Goal: Transaction & Acquisition: Book appointment/travel/reservation

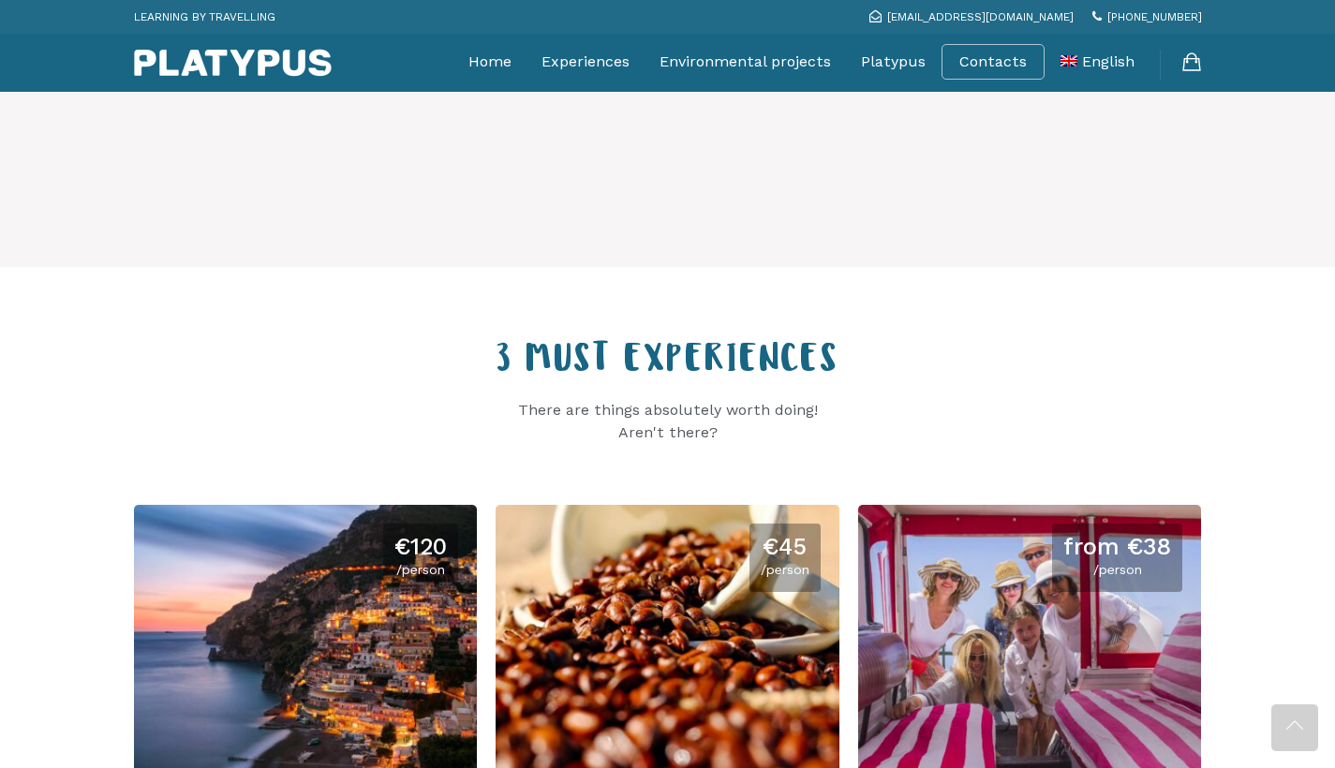
scroll to position [2175, 0]
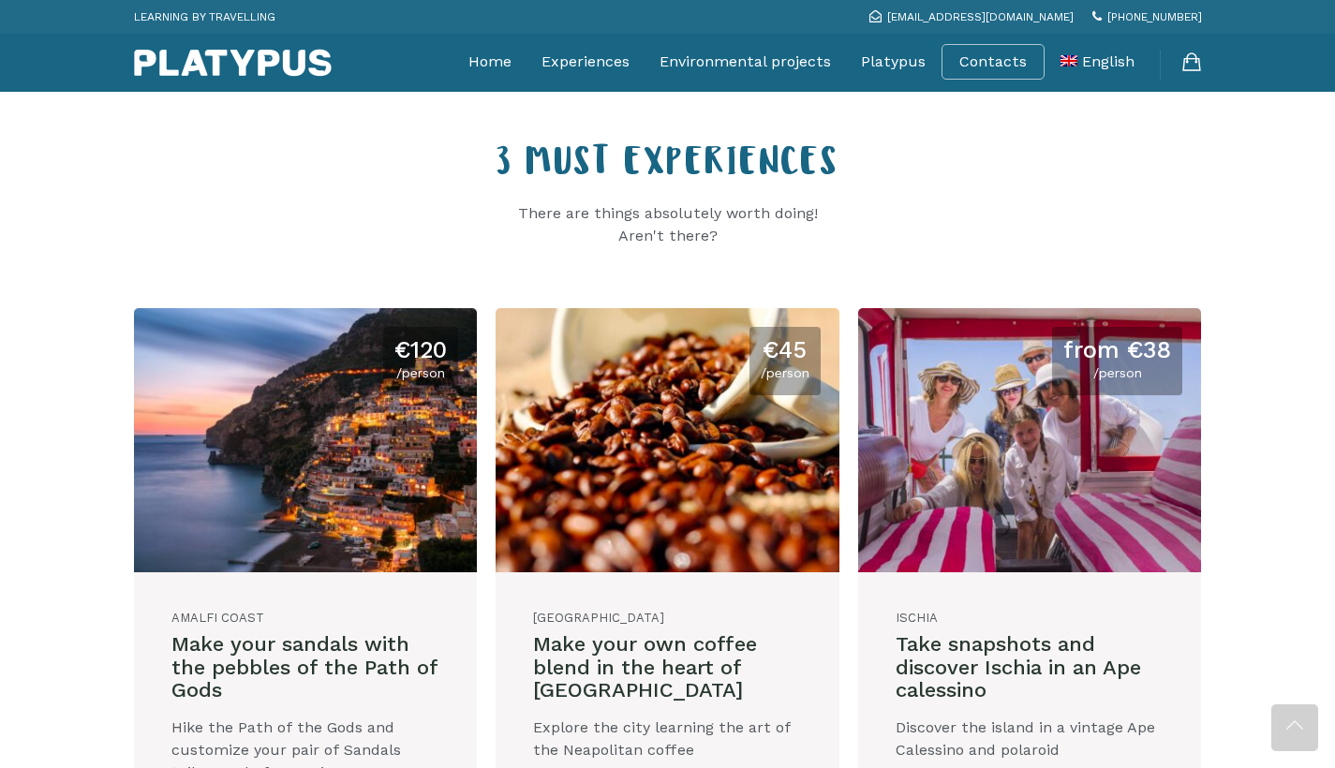
click at [1117, 423] on link at bounding box center [1030, 553] width 344 height 491
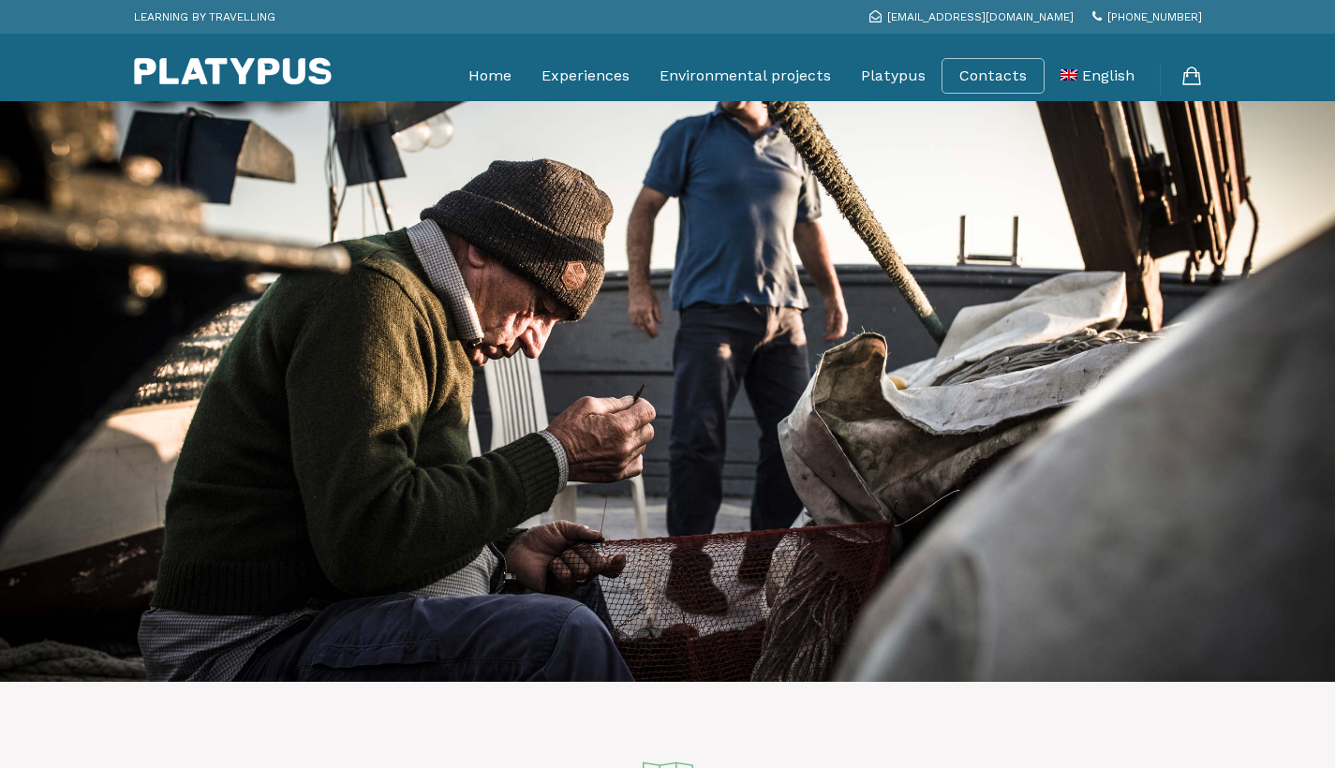
scroll to position [2175, 0]
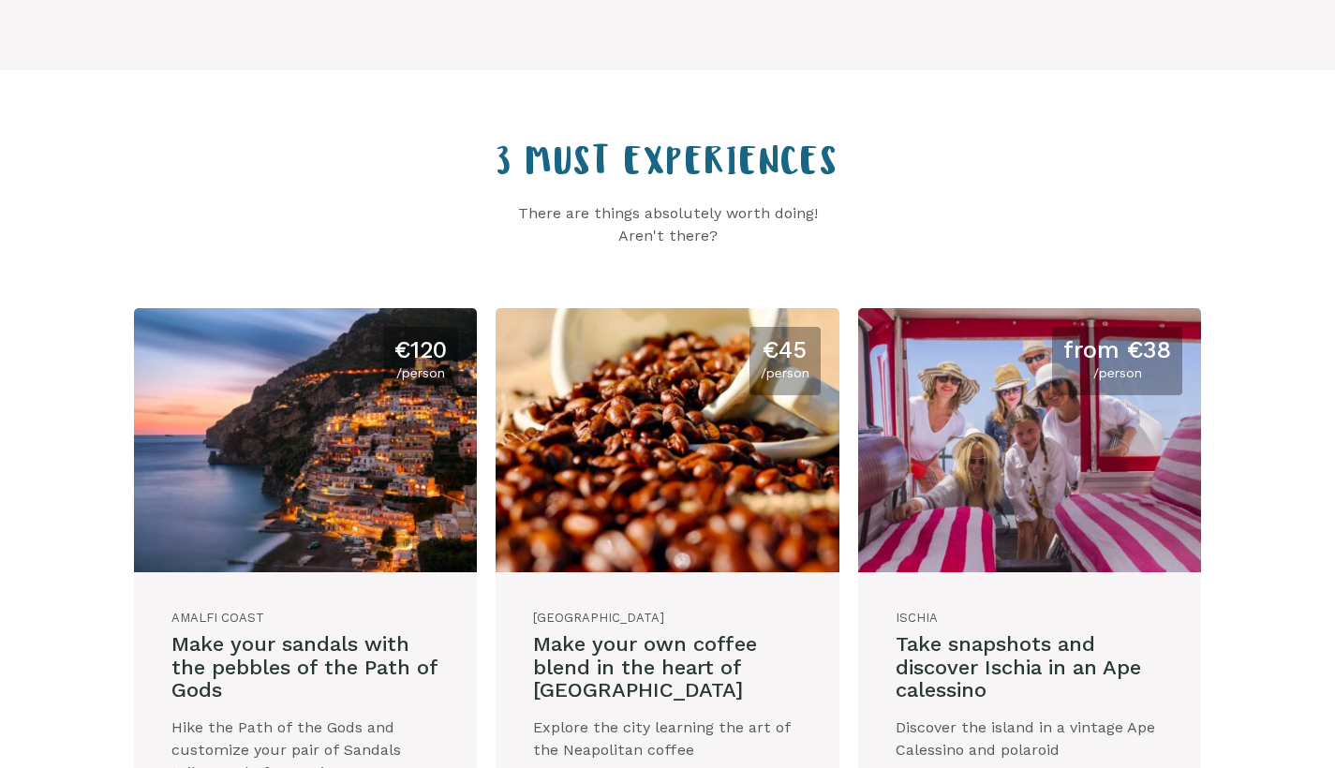
click at [1038, 392] on link at bounding box center [1030, 553] width 344 height 491
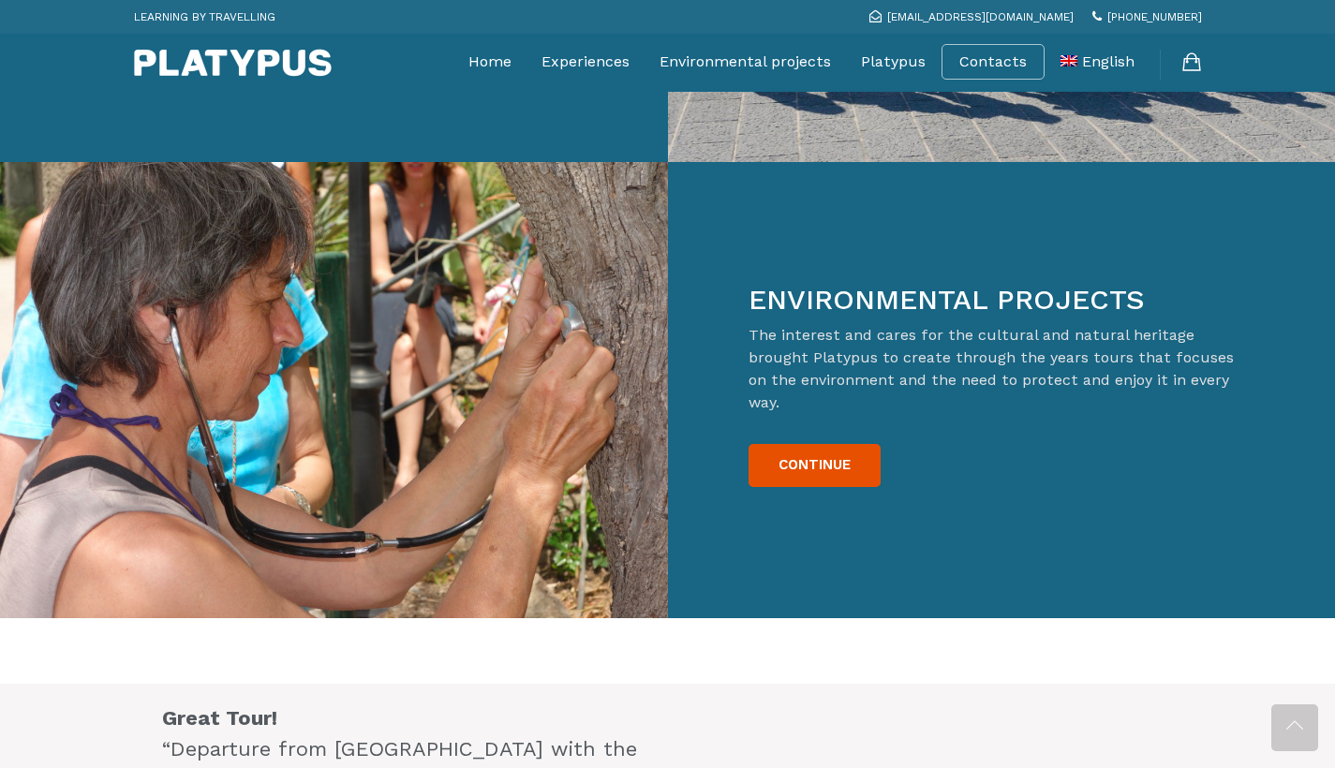
scroll to position [3001, 0]
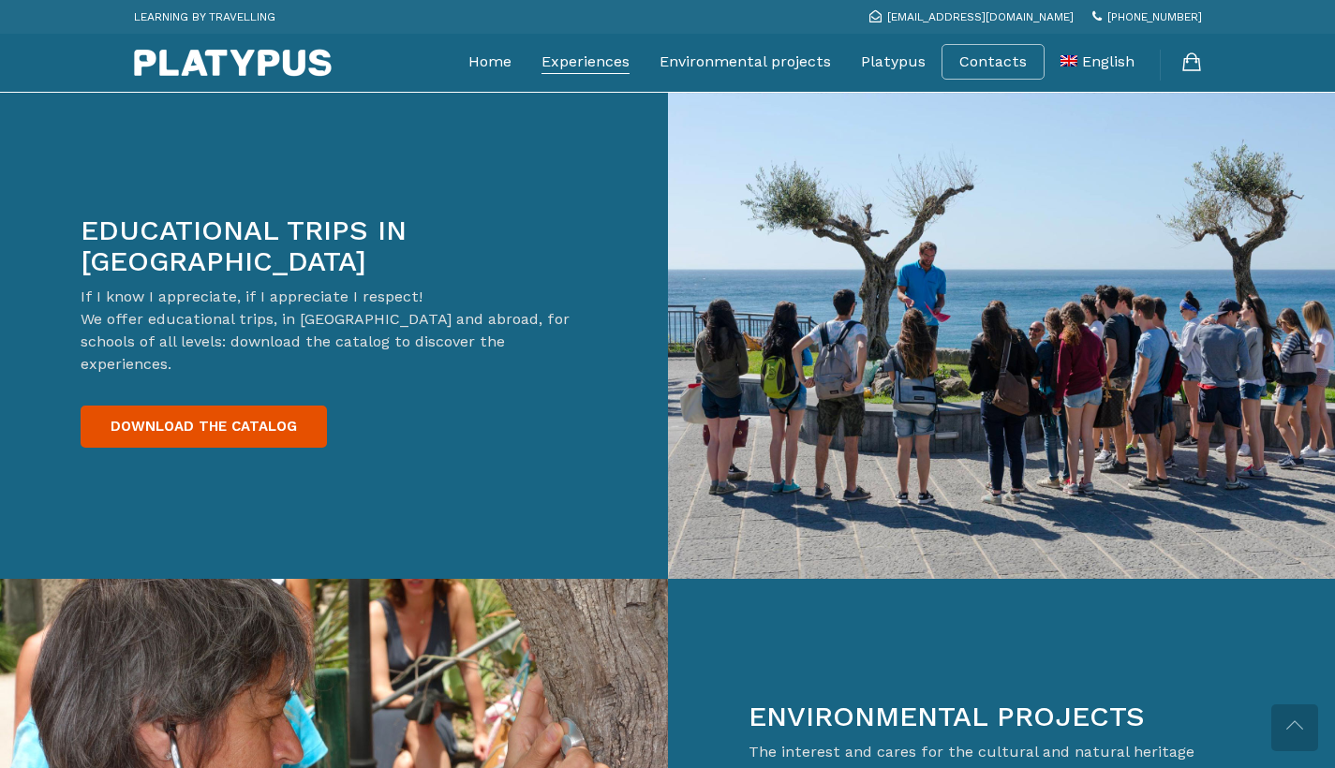
click at [583, 55] on link "Experiences" at bounding box center [585, 61] width 88 height 47
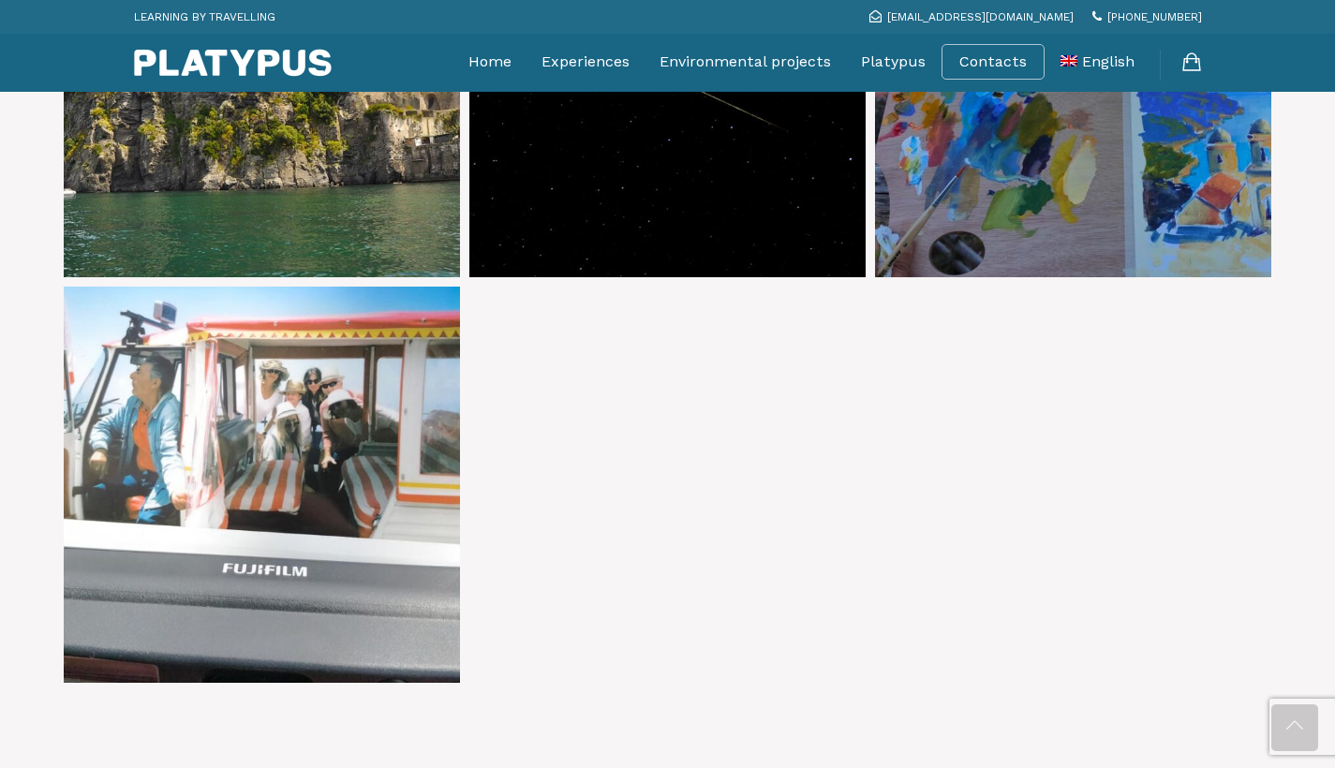
scroll to position [2605, 0]
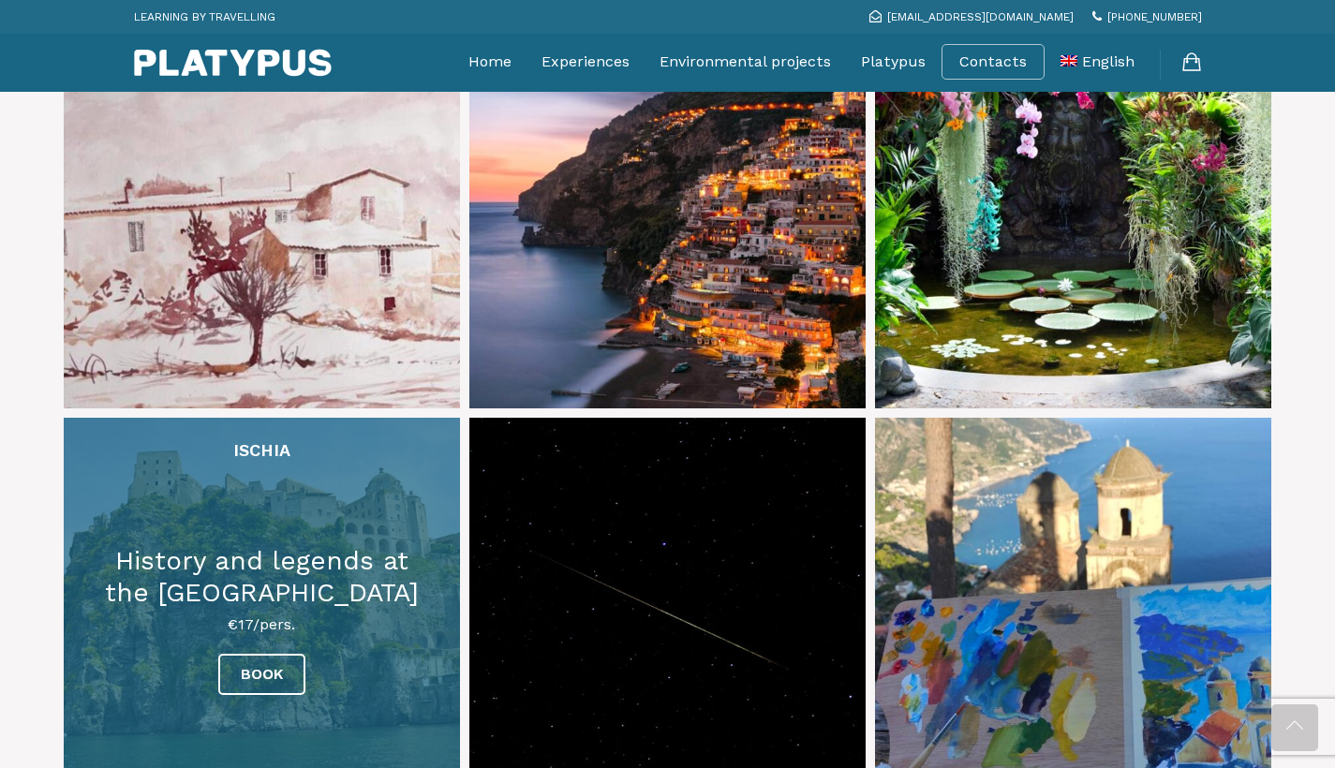
click at [275, 600] on link at bounding box center [262, 616] width 396 height 396
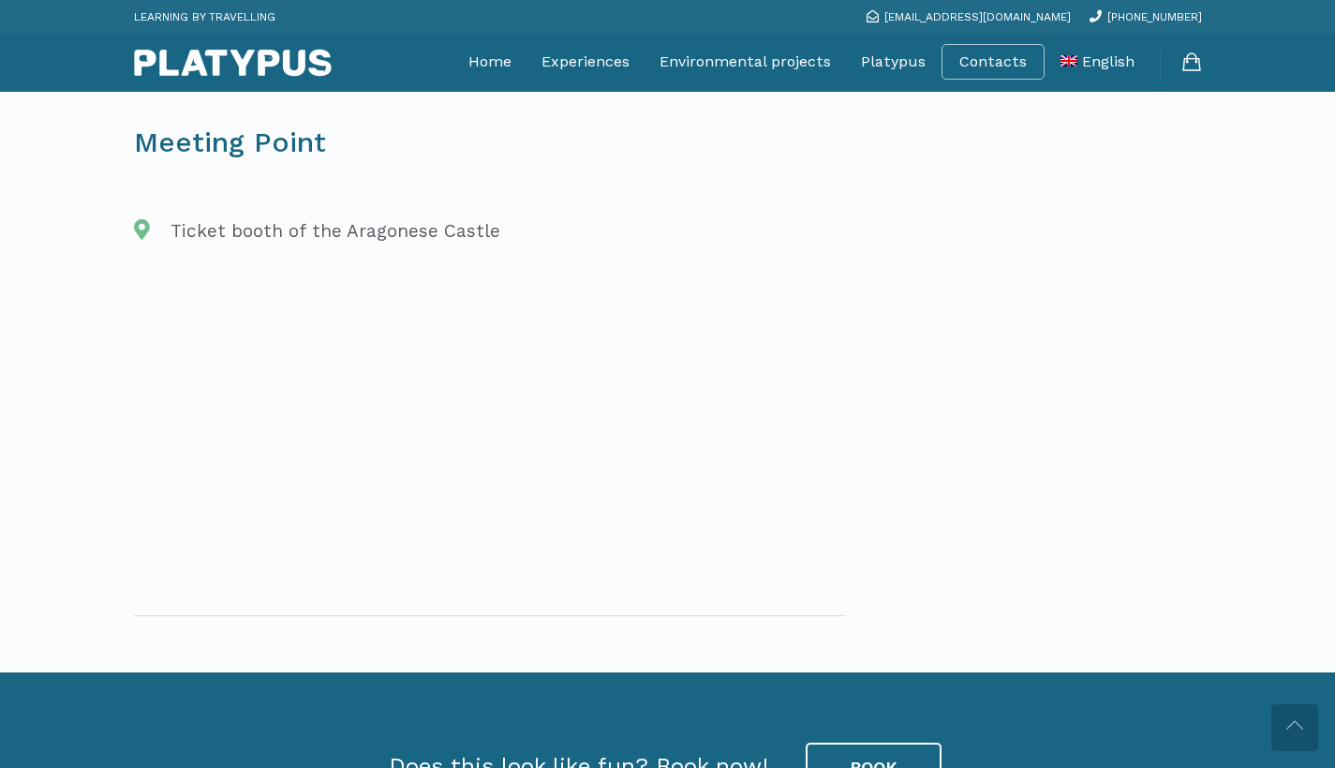
scroll to position [2580, 0]
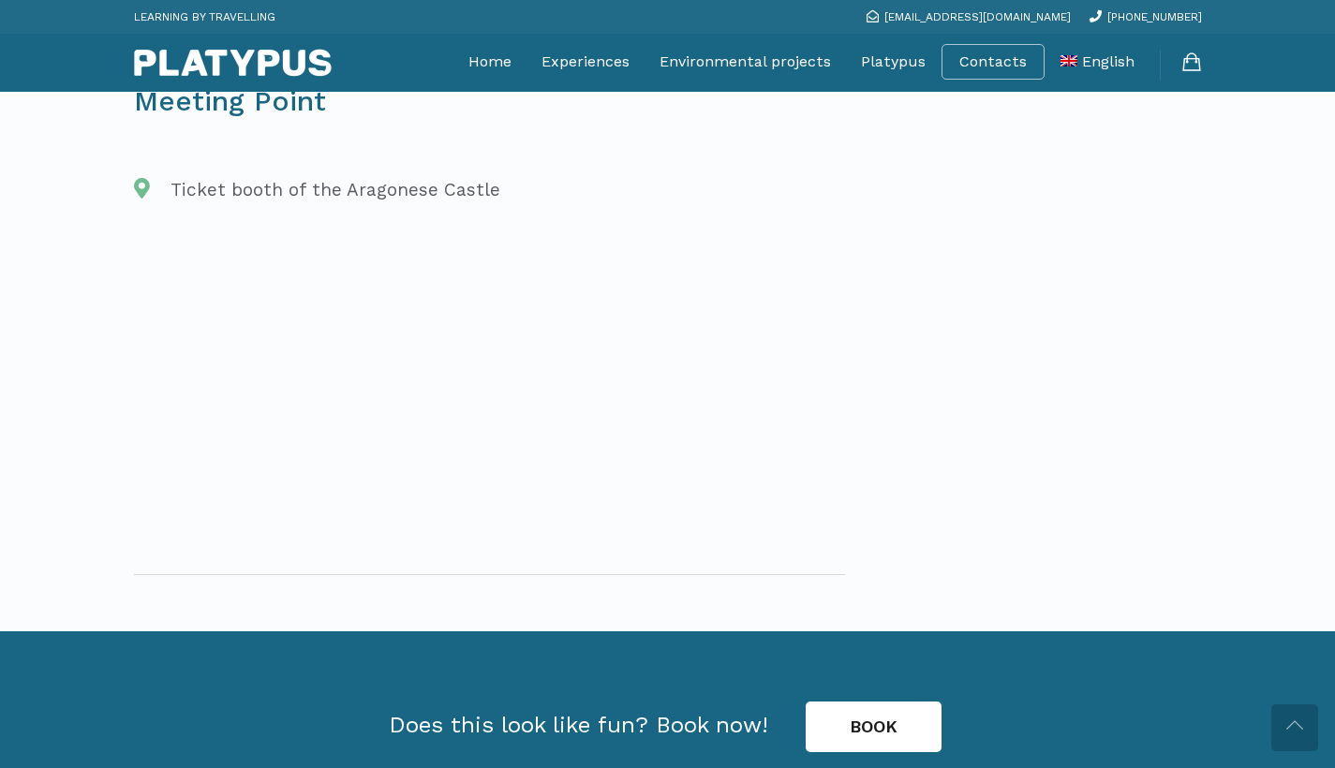
click at [876, 702] on link "BOOK" at bounding box center [874, 727] width 136 height 51
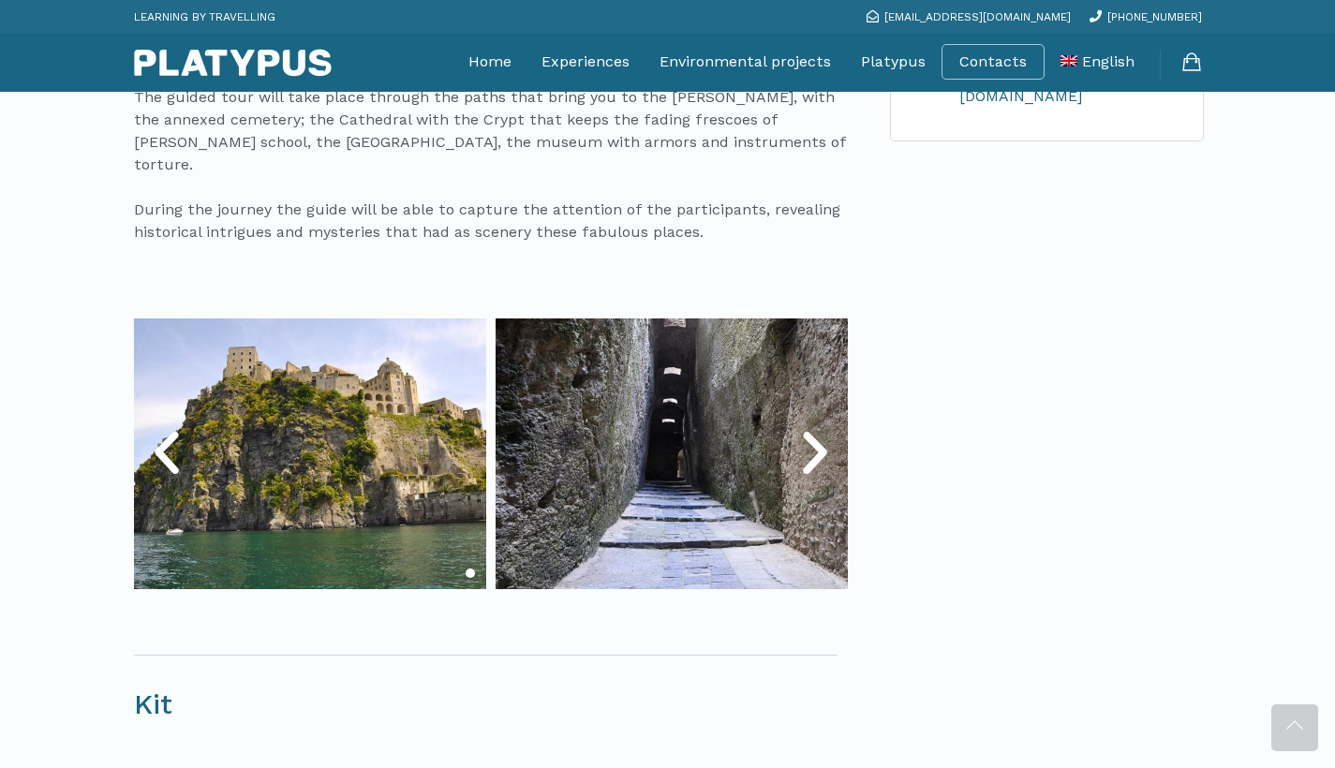
scroll to position [384, 0]
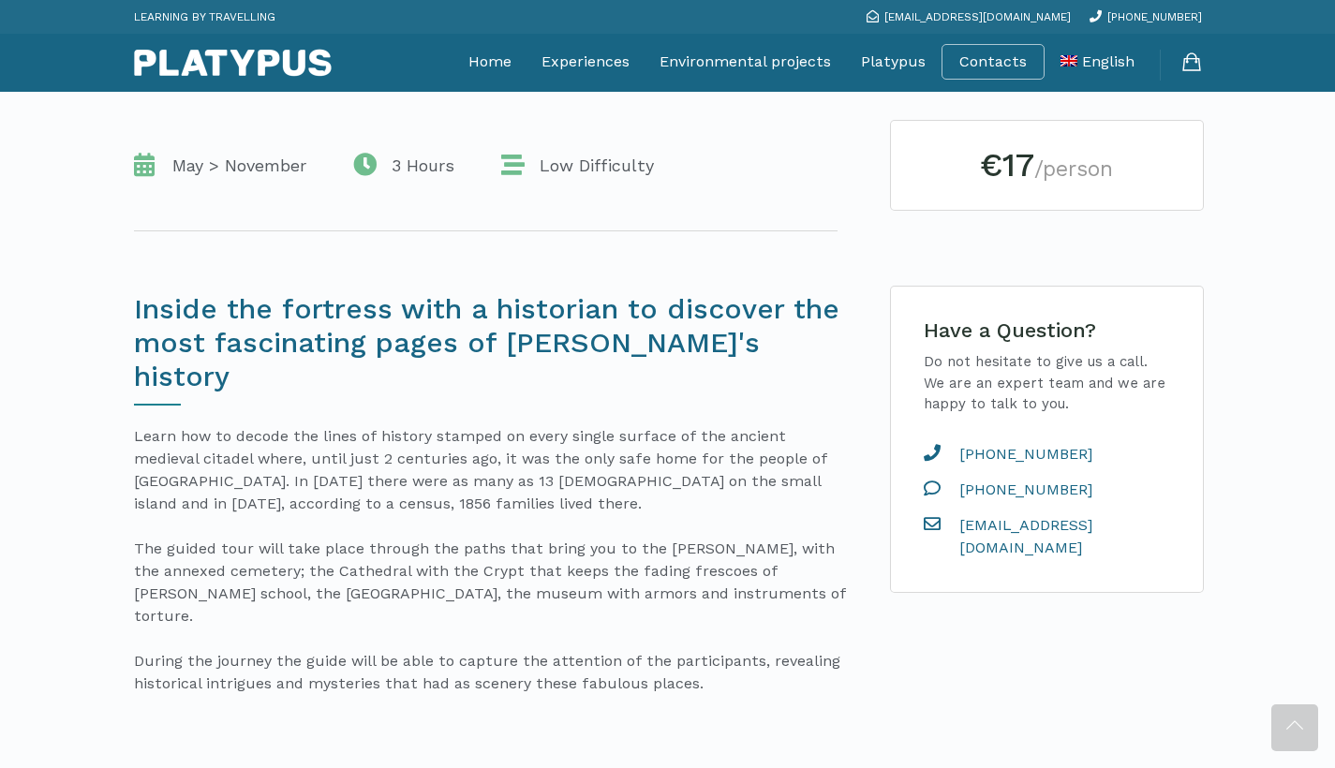
click at [1148, 182] on div "€17 /person" at bounding box center [1047, 165] width 312 height 89
click at [1072, 169] on small "/person" at bounding box center [1073, 168] width 79 height 25
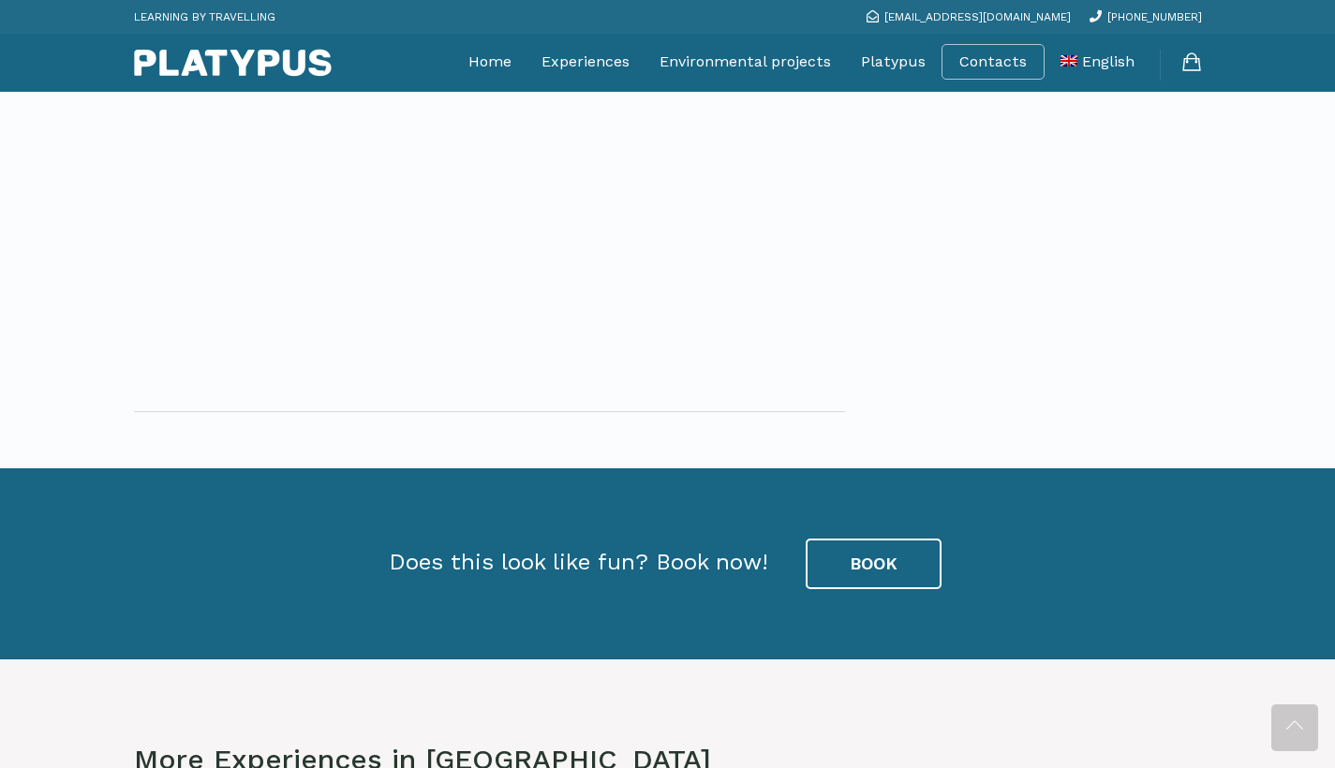
scroll to position [2754, 0]
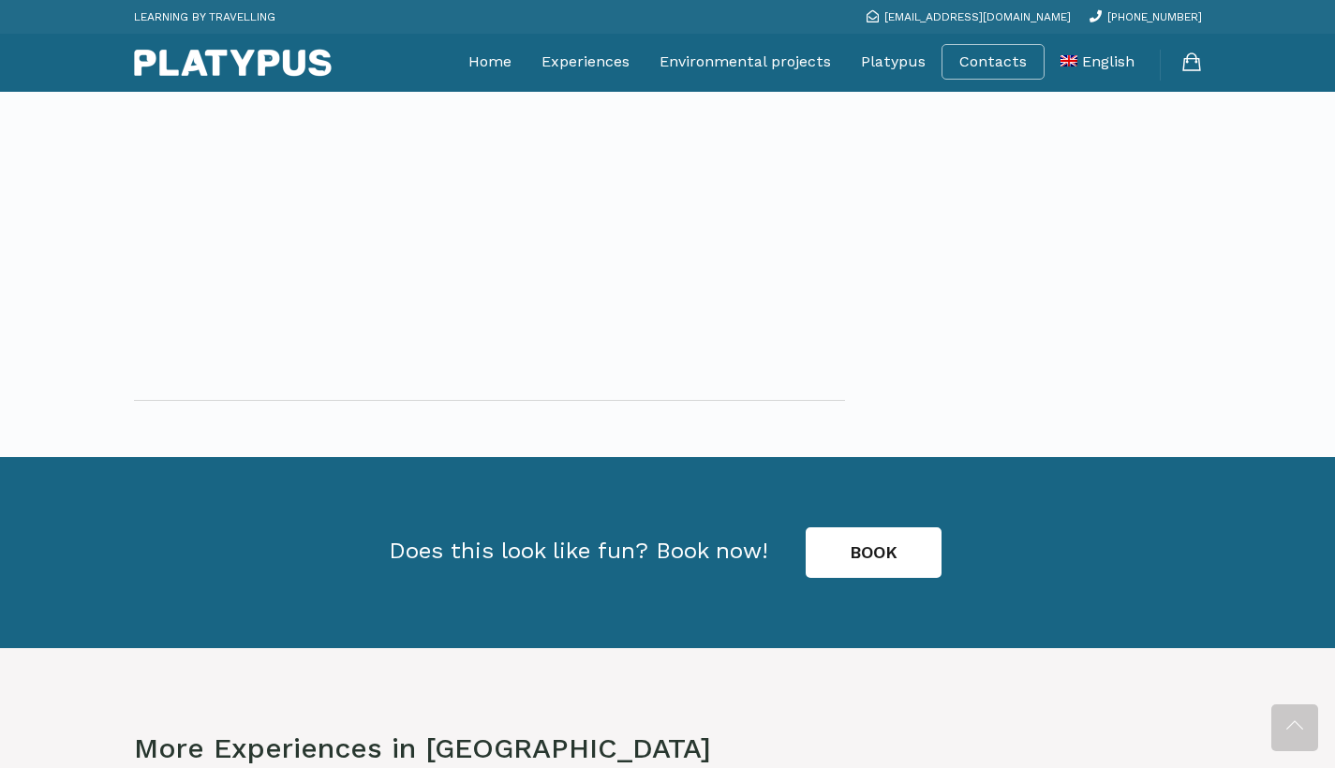
click at [869, 527] on link "BOOK" at bounding box center [874, 552] width 136 height 51
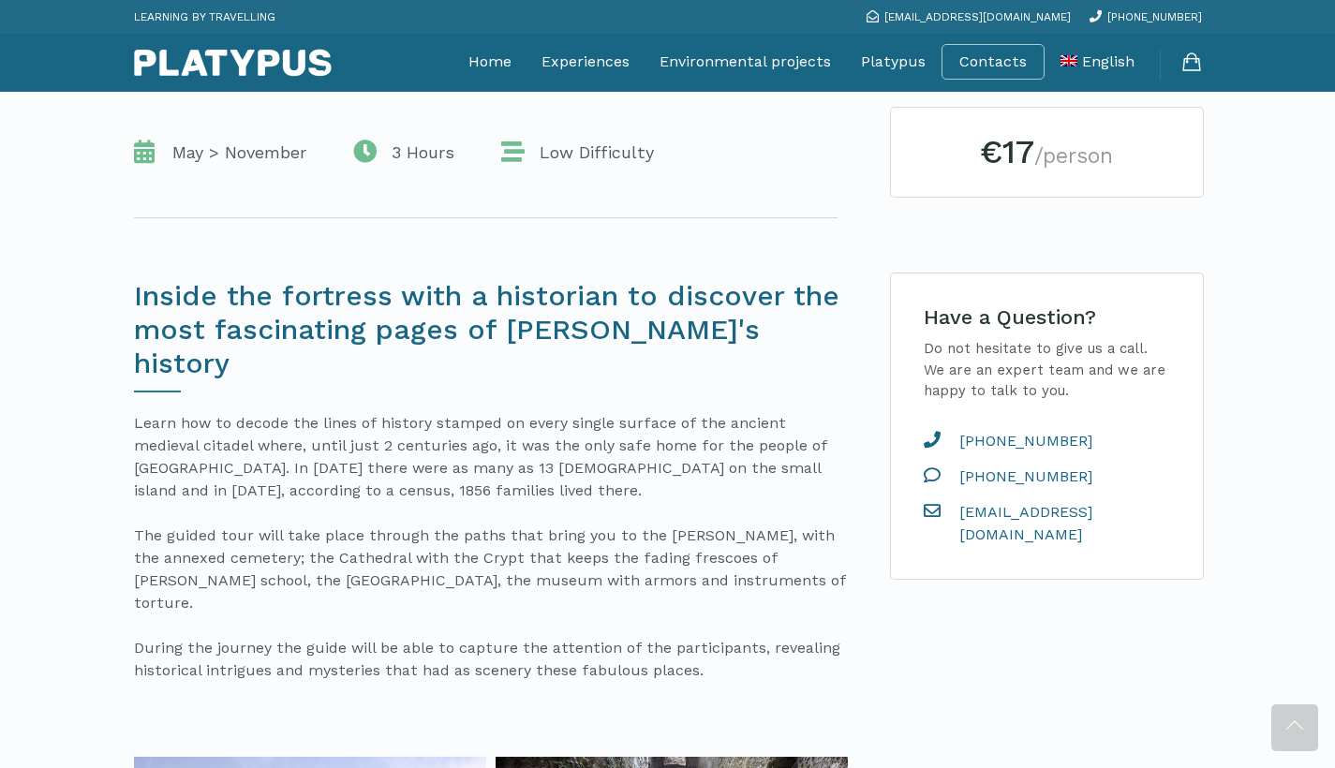
scroll to position [403, 0]
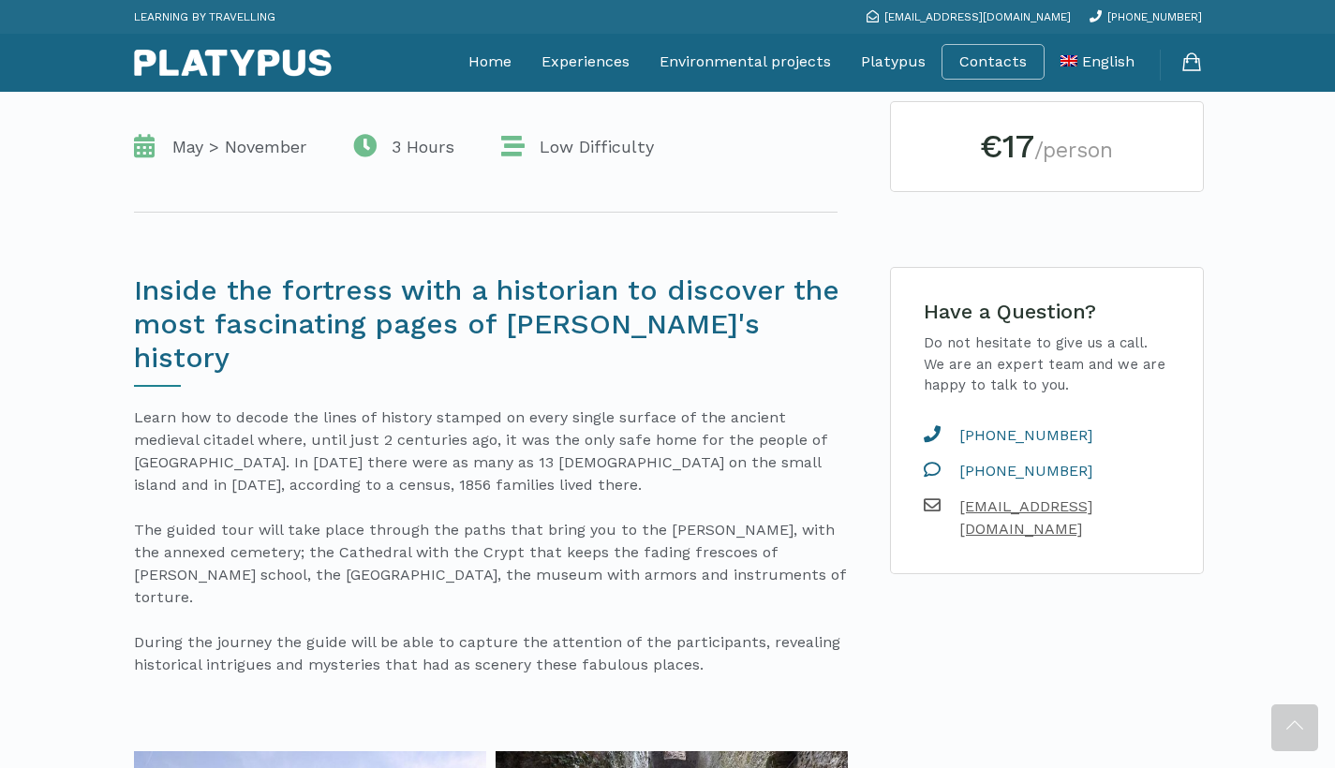
click at [1009, 505] on span "[EMAIL_ADDRESS][DOMAIN_NAME]" at bounding box center [1059, 517] width 230 height 45
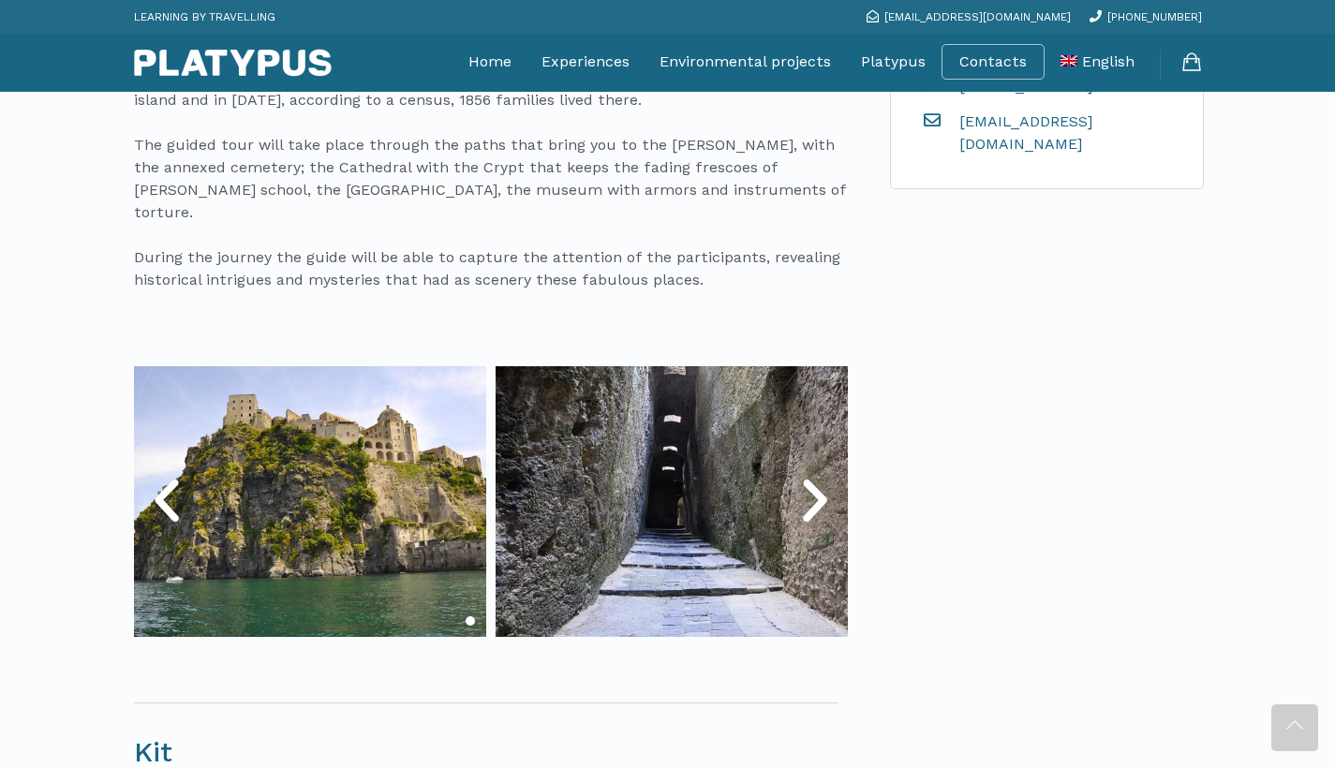
scroll to position [793, 0]
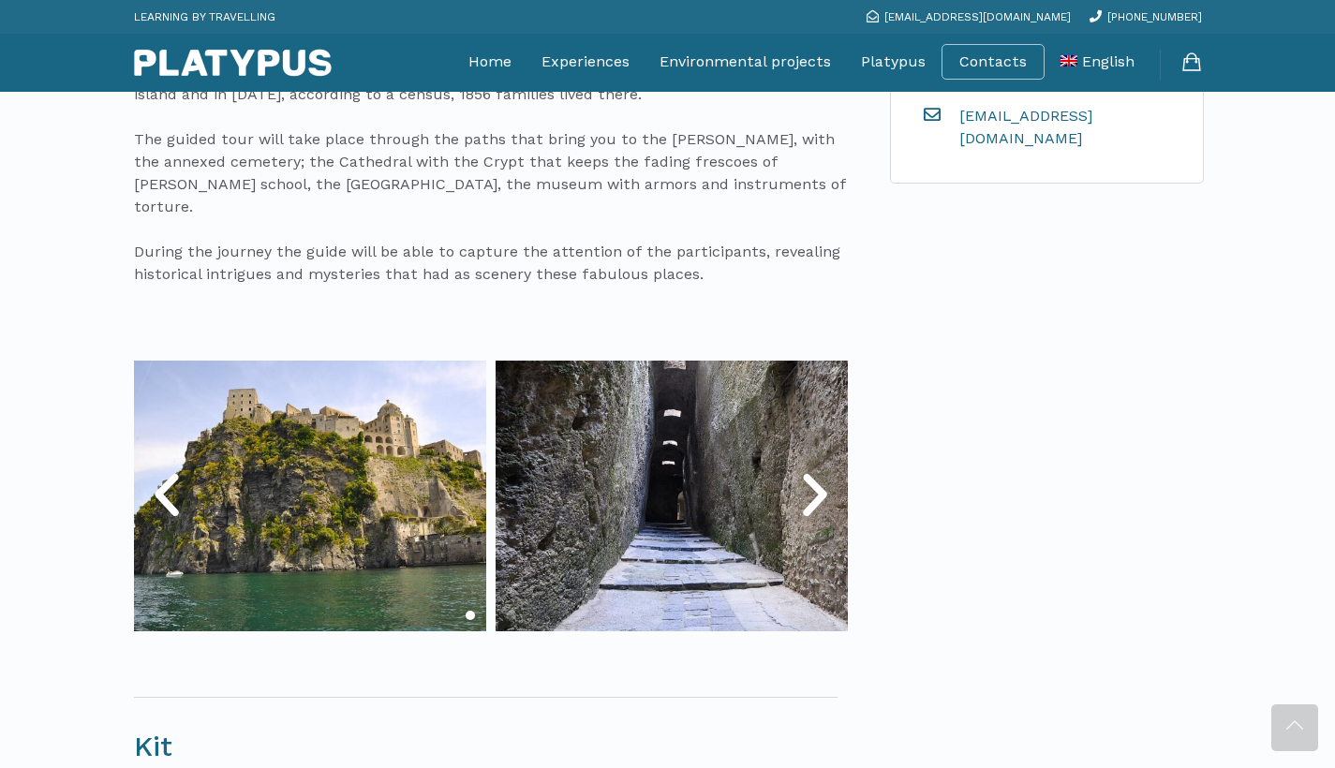
click at [813, 467] on icon "Next slide" at bounding box center [815, 495] width 56 height 56
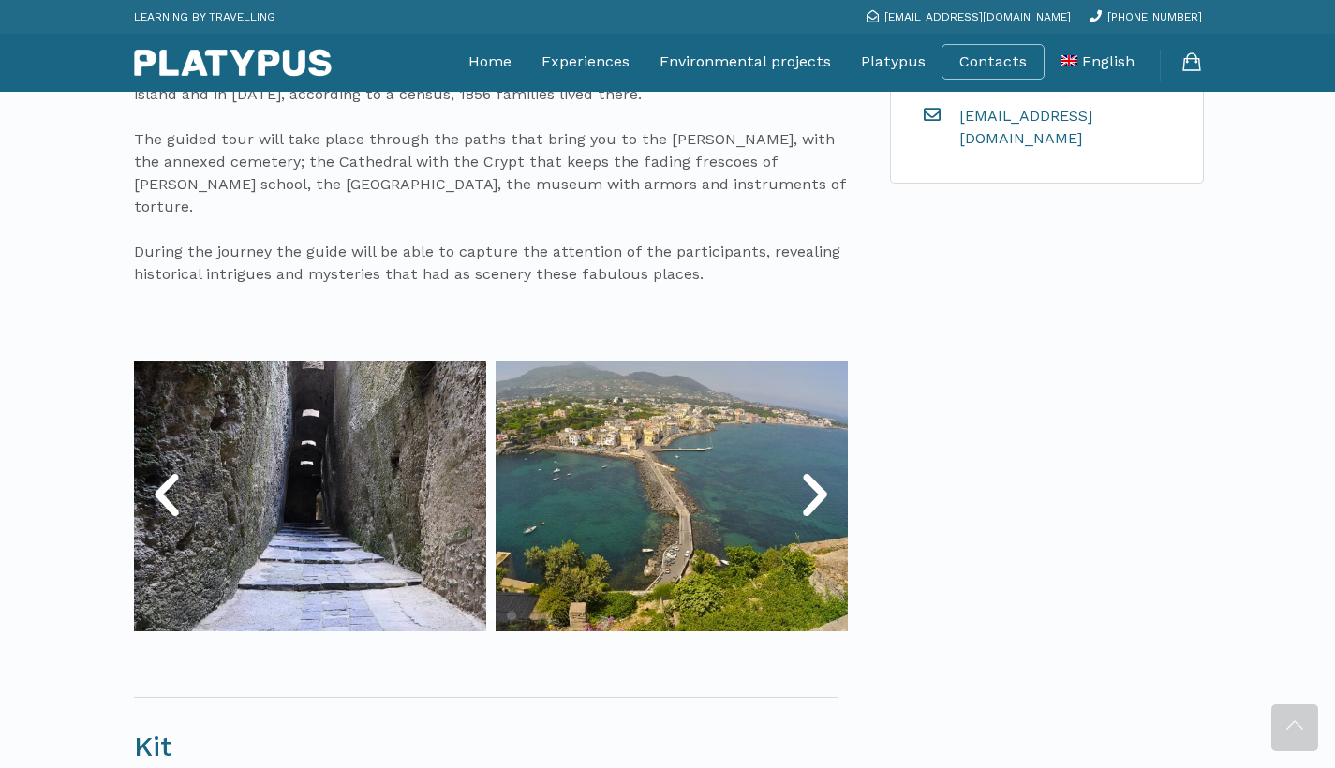
click at [813, 467] on icon "Next slide" at bounding box center [815, 495] width 56 height 56
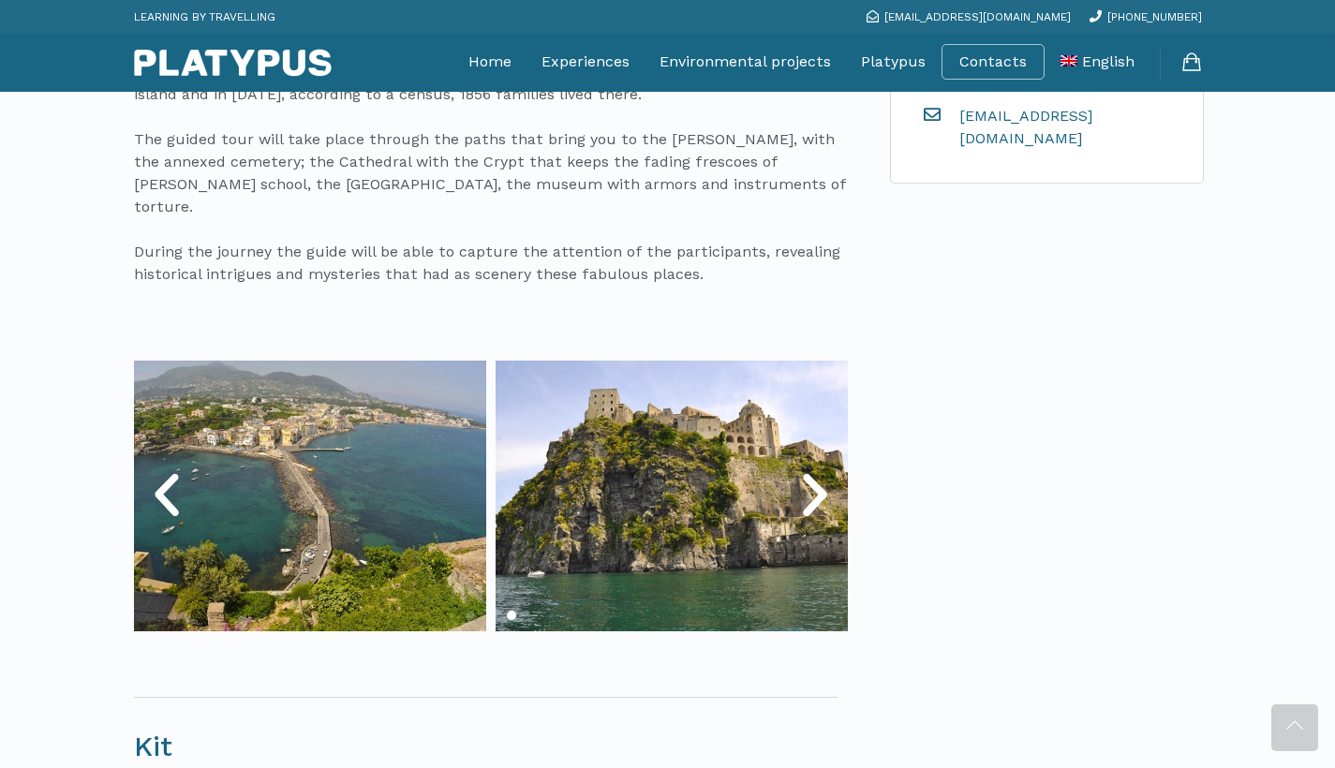
click at [813, 467] on icon "Next slide" at bounding box center [815, 495] width 56 height 56
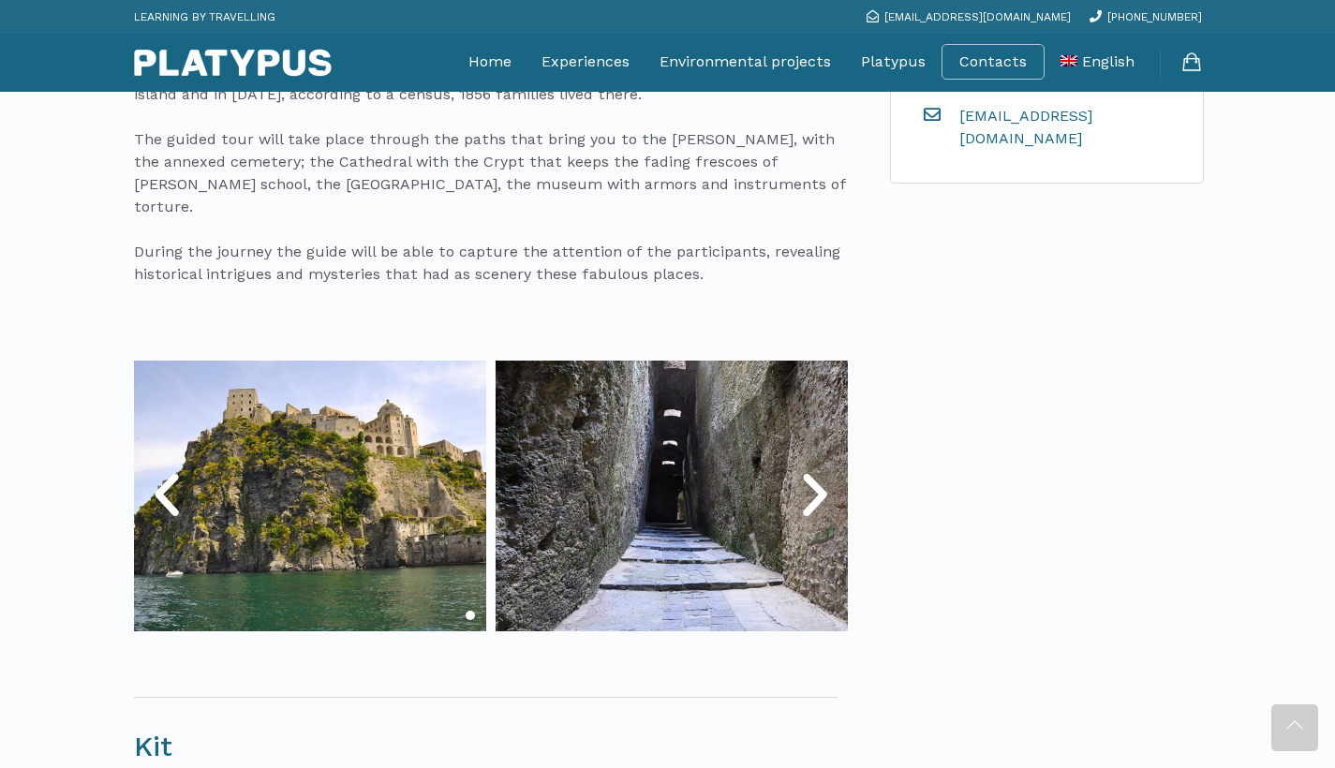
click at [813, 467] on icon "Next slide" at bounding box center [815, 495] width 56 height 56
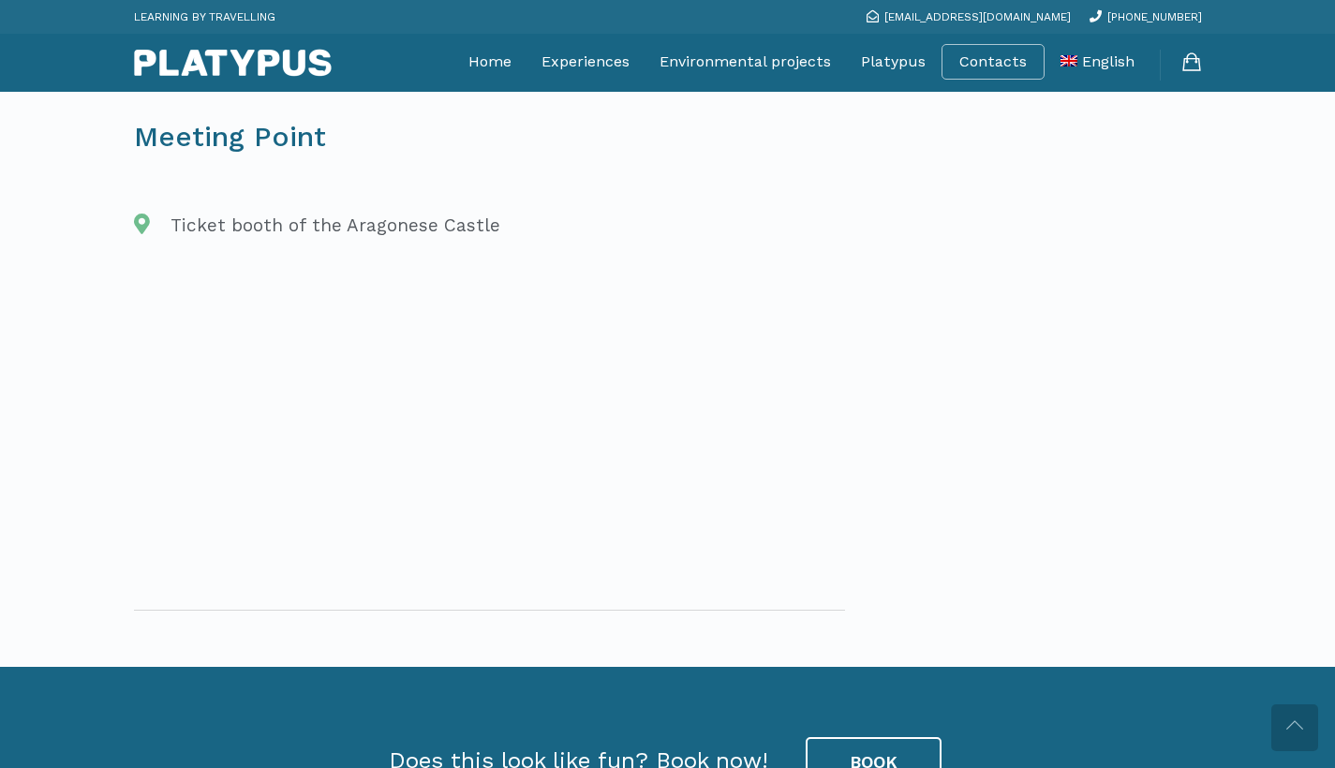
scroll to position [2550, 0]
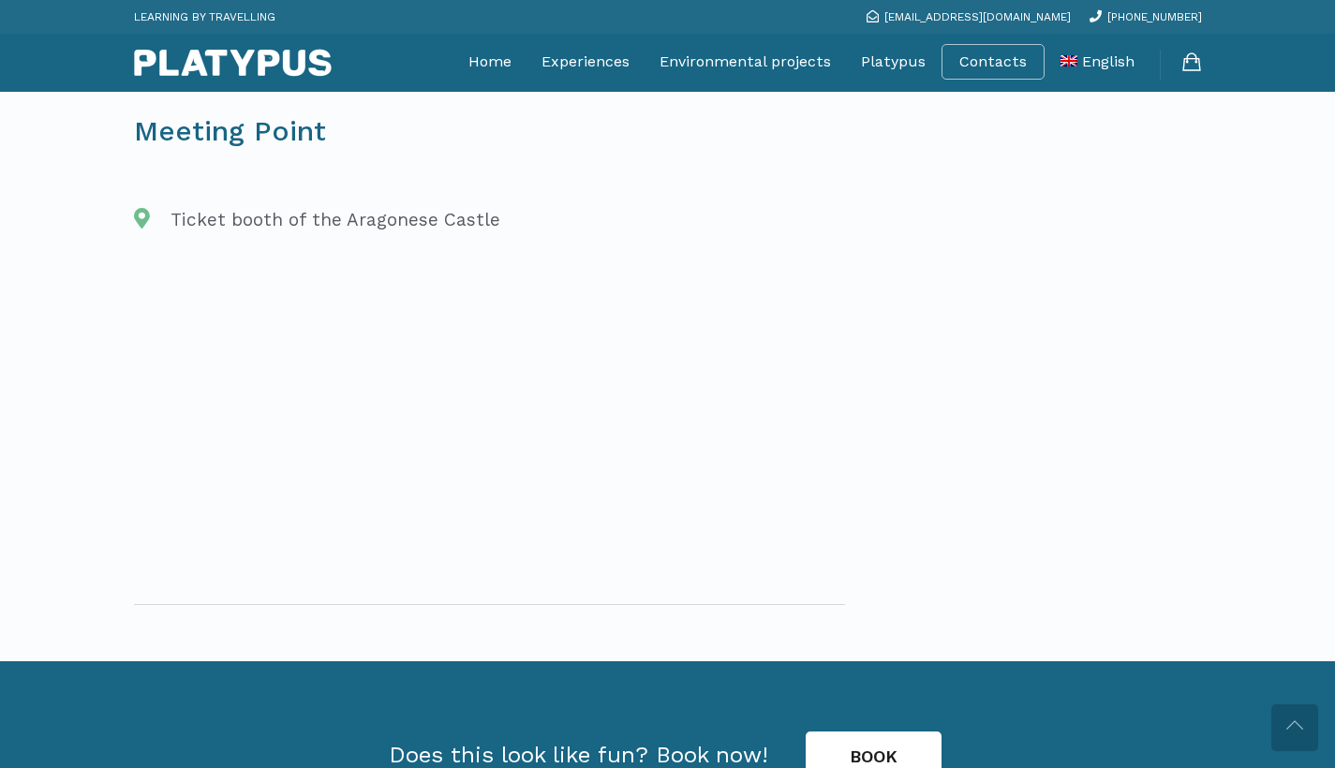
click at [873, 732] on link "BOOK" at bounding box center [874, 757] width 136 height 51
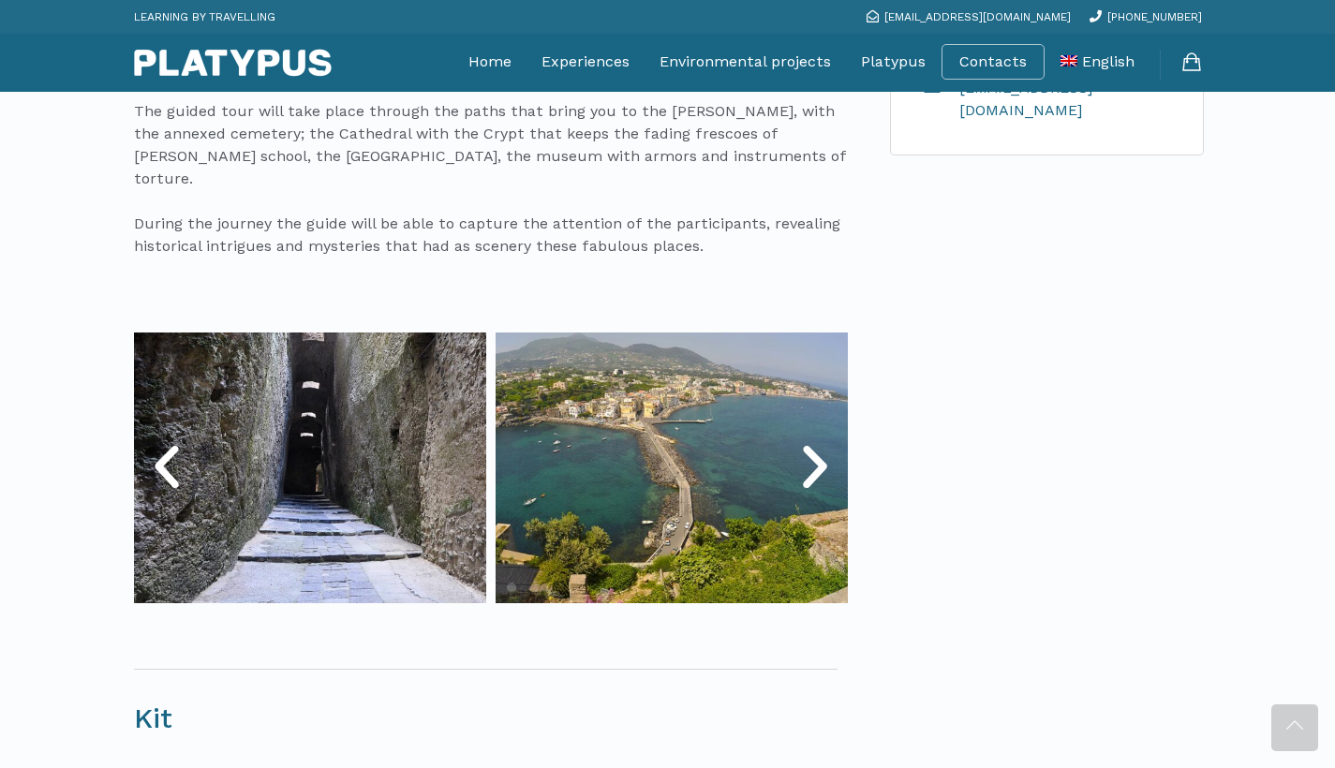
scroll to position [384, 0]
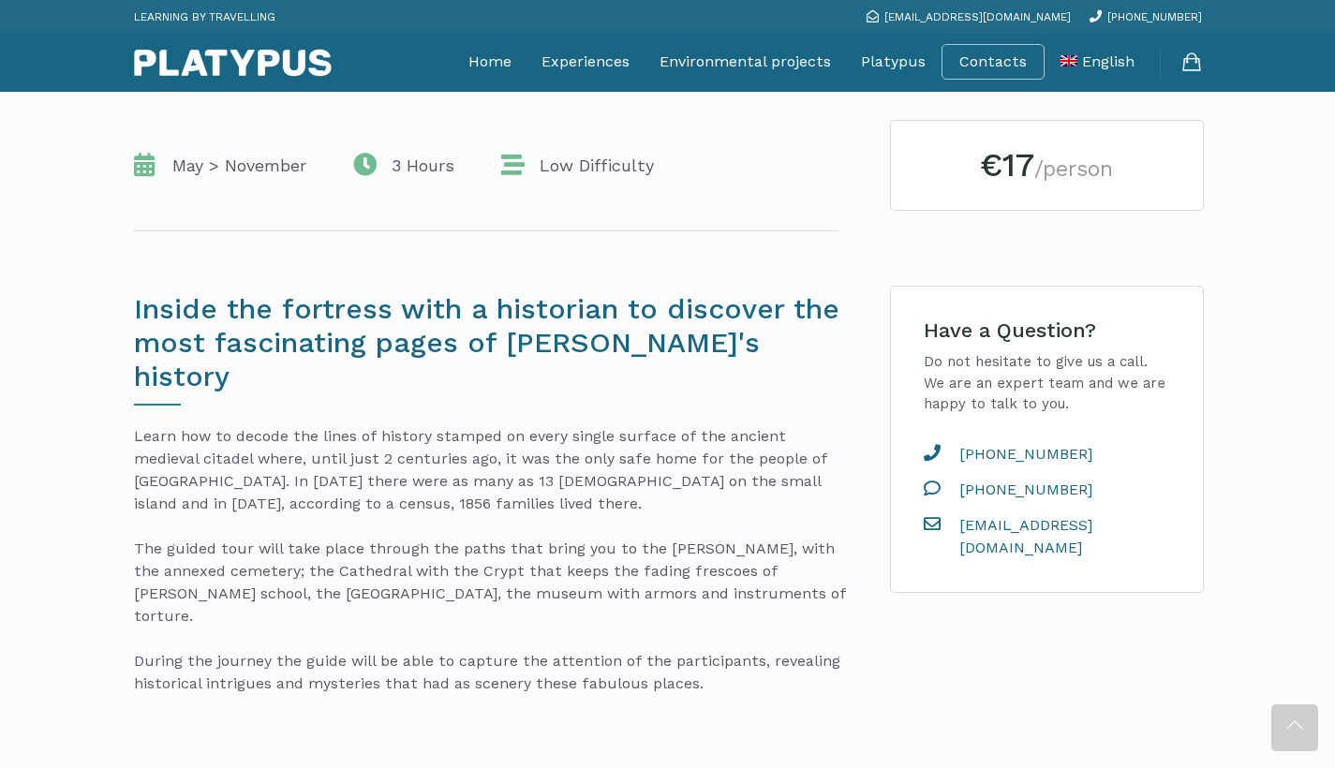
click at [628, 175] on span "Low Difficulty" at bounding box center [592, 166] width 124 height 22
click at [1038, 163] on small "/person" at bounding box center [1073, 168] width 79 height 25
click at [1030, 185] on div "€17 /person" at bounding box center [1047, 165] width 312 height 89
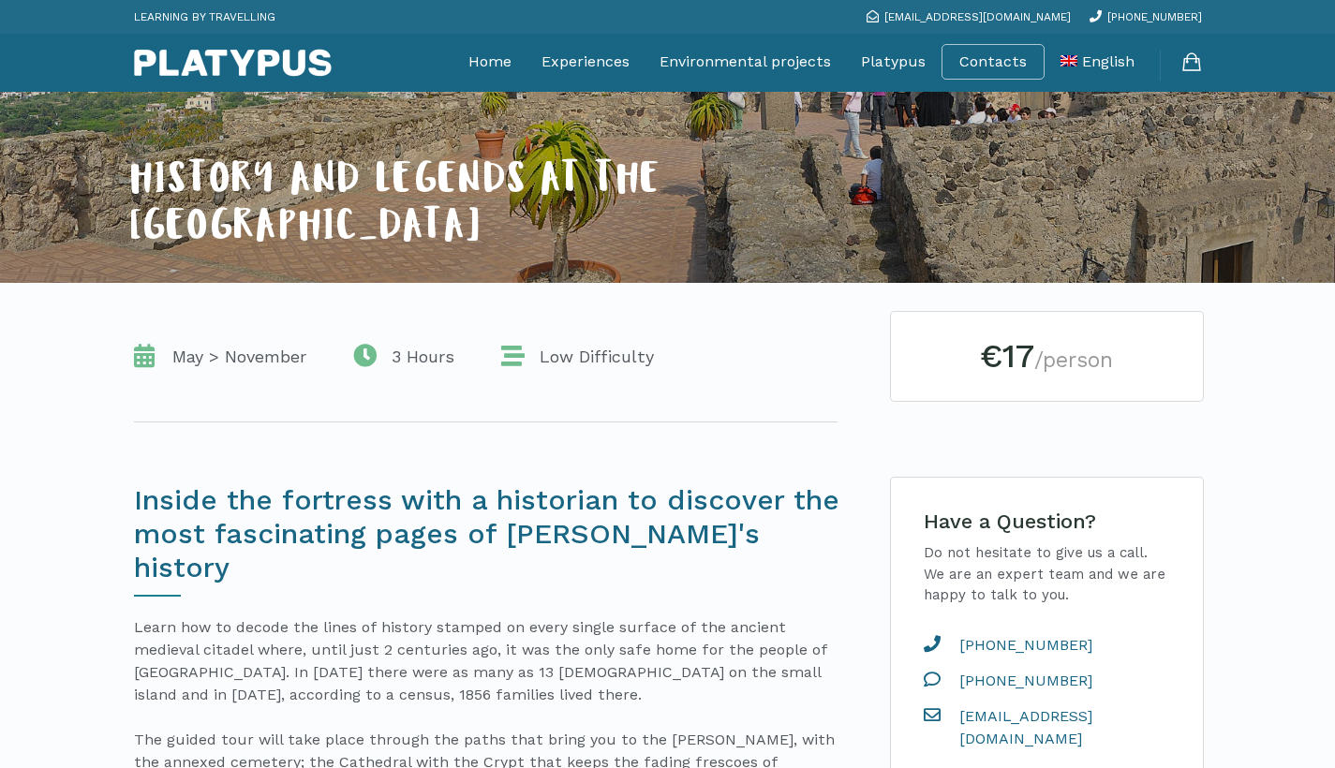
scroll to position [0, 0]
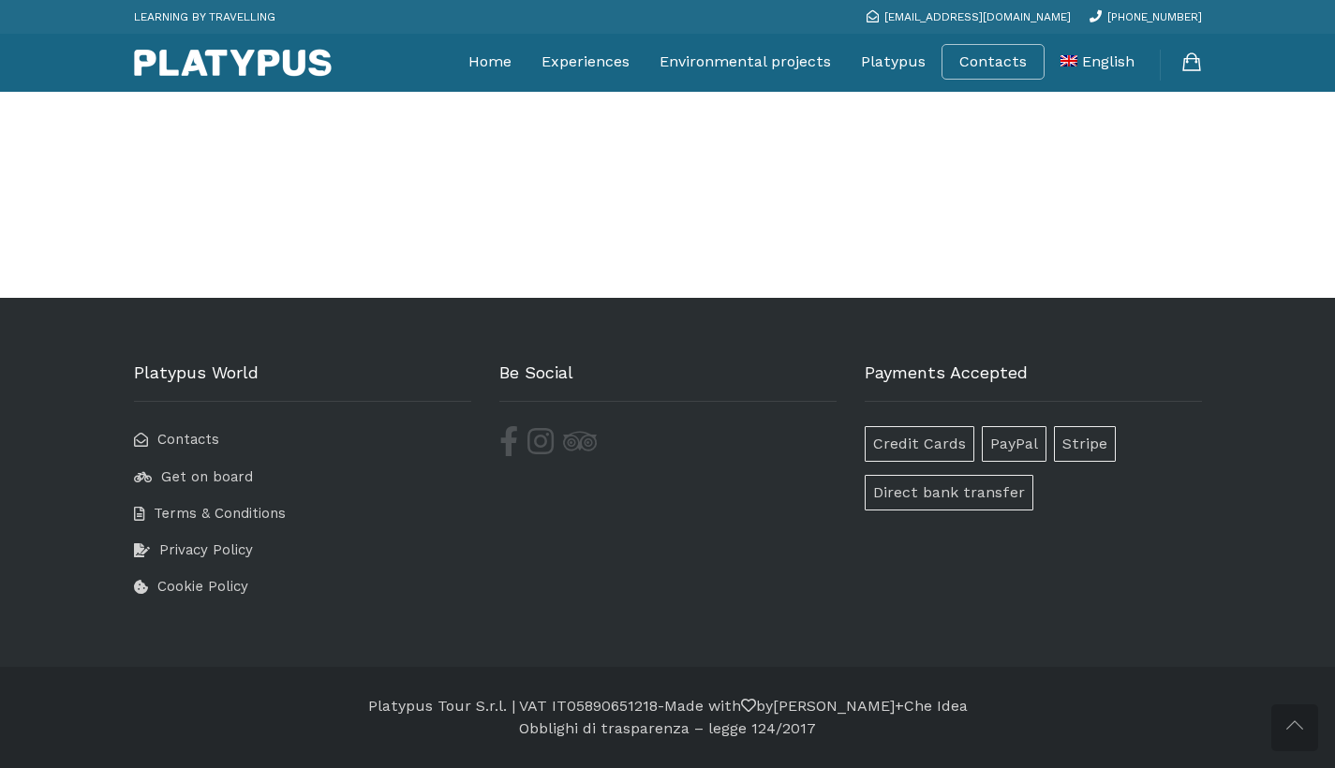
scroll to position [2086, 0]
click at [217, 485] on span "Get on board" at bounding box center [207, 476] width 92 height 17
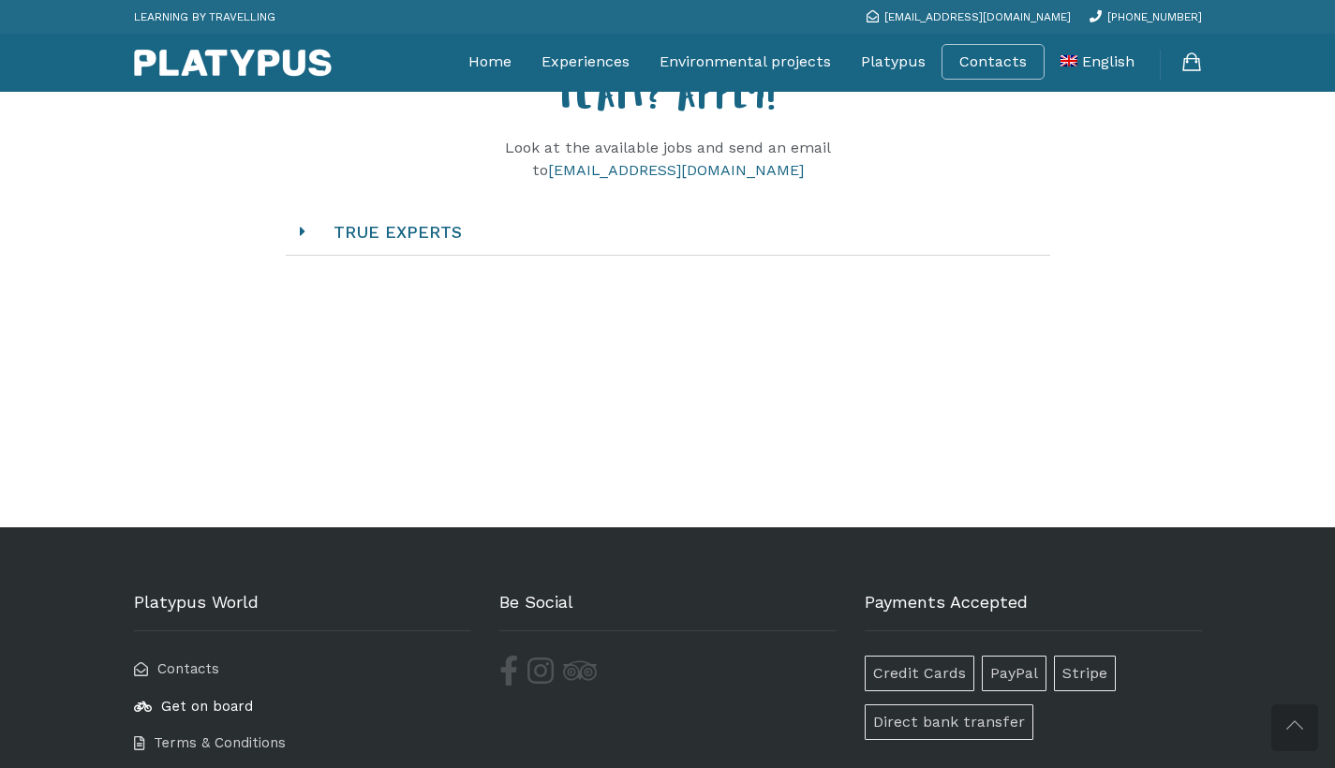
scroll to position [1785, 0]
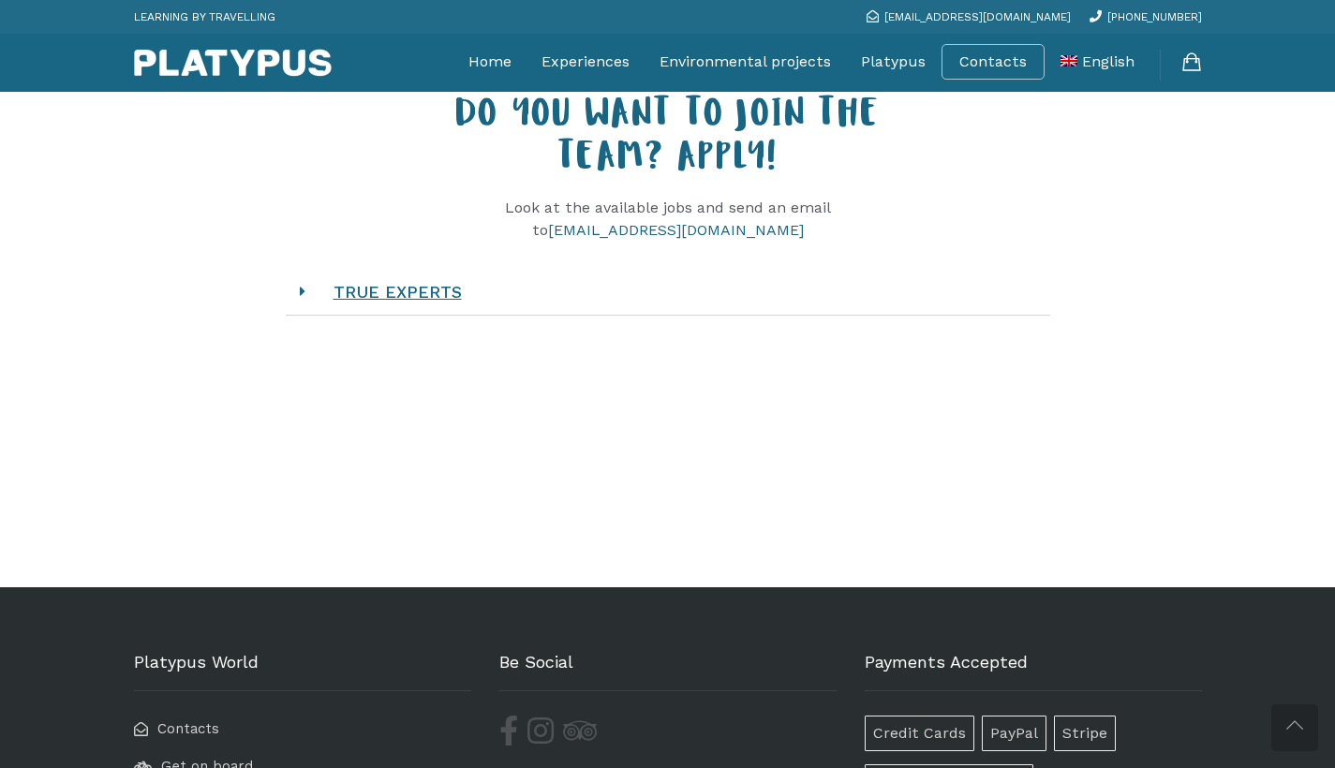
click at [385, 320] on link "TRUE EXPERTS" at bounding box center [398, 291] width 166 height 57
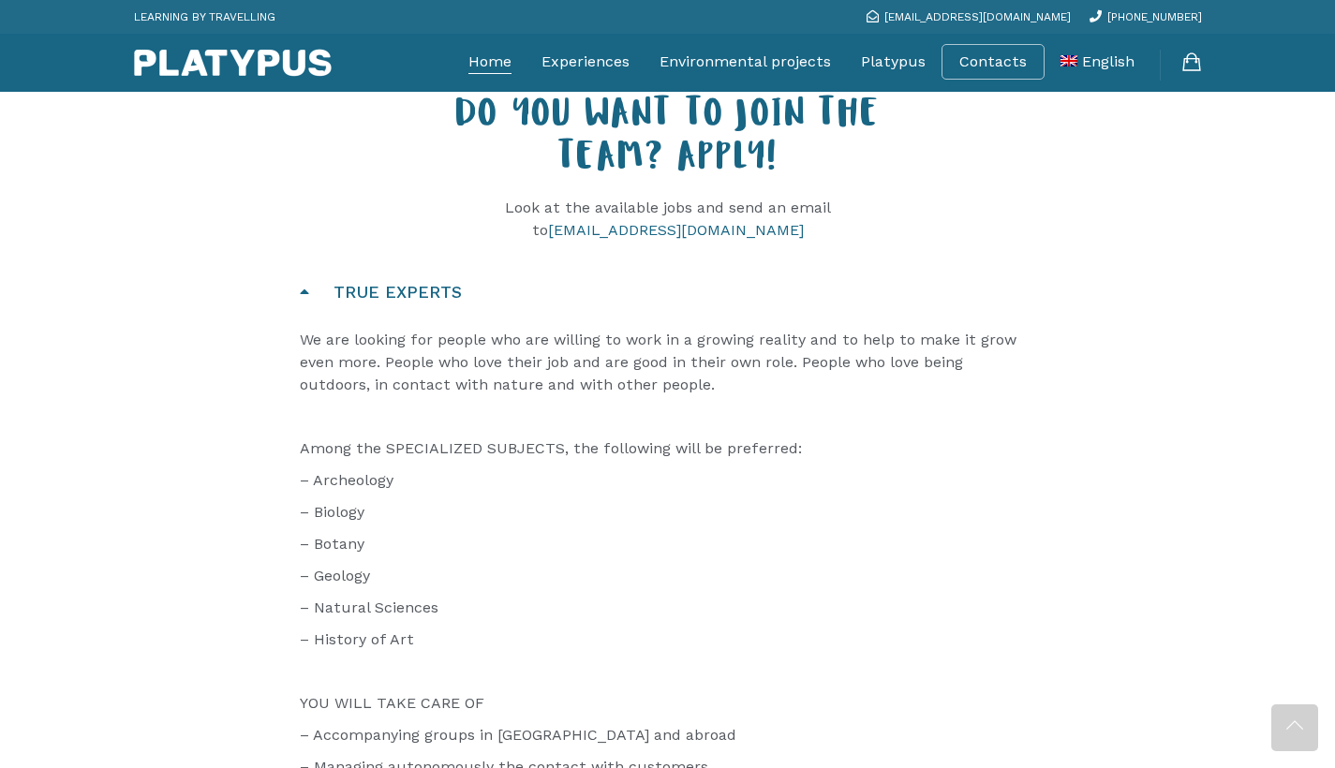
click at [490, 63] on link "Home" at bounding box center [489, 61] width 43 height 47
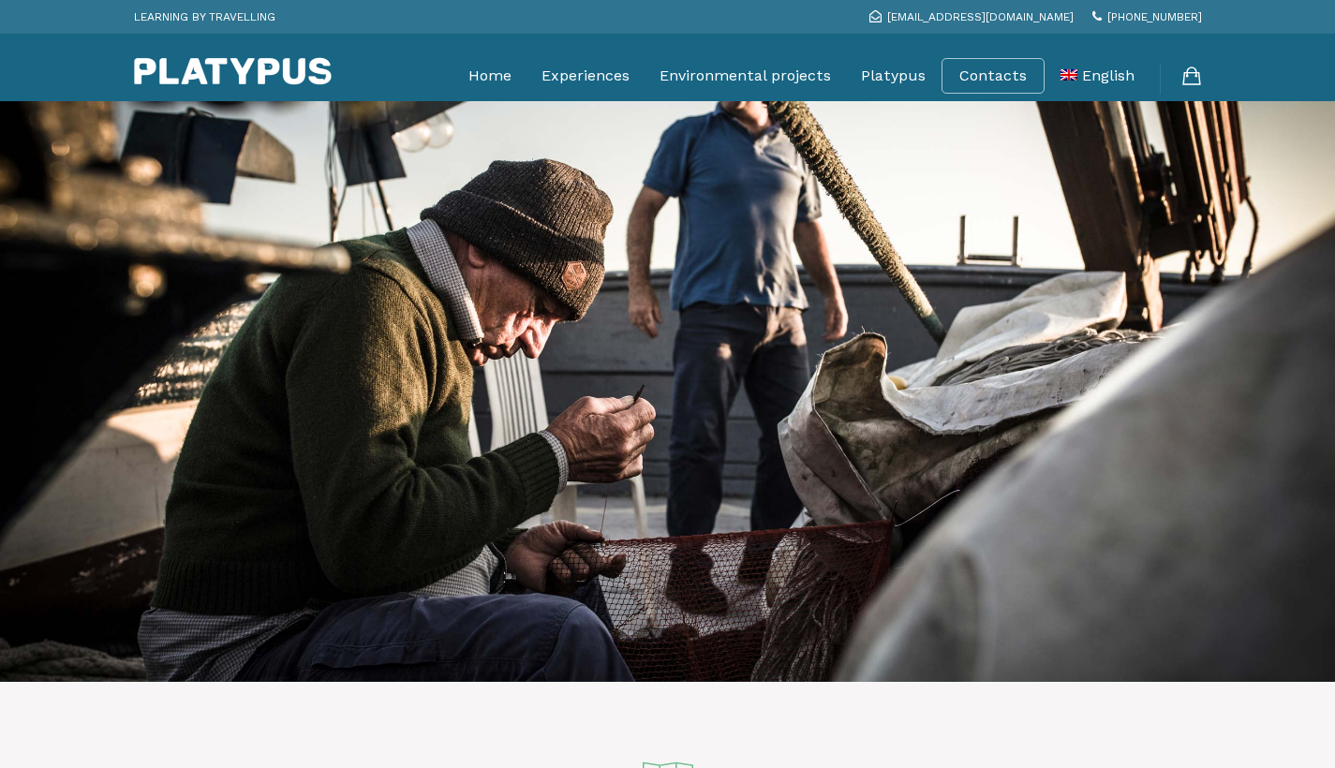
click at [1196, 77] on icon at bounding box center [1191, 78] width 21 height 23
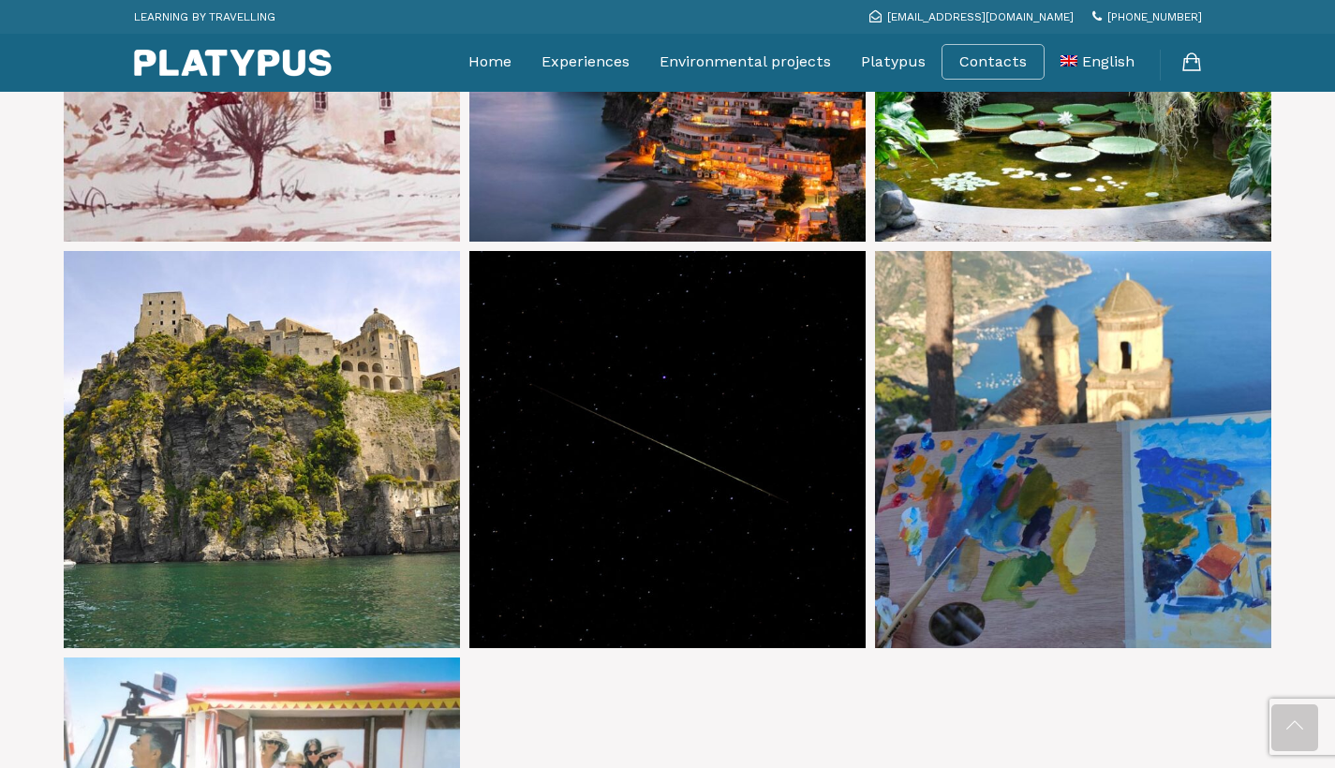
scroll to position [2778, 0]
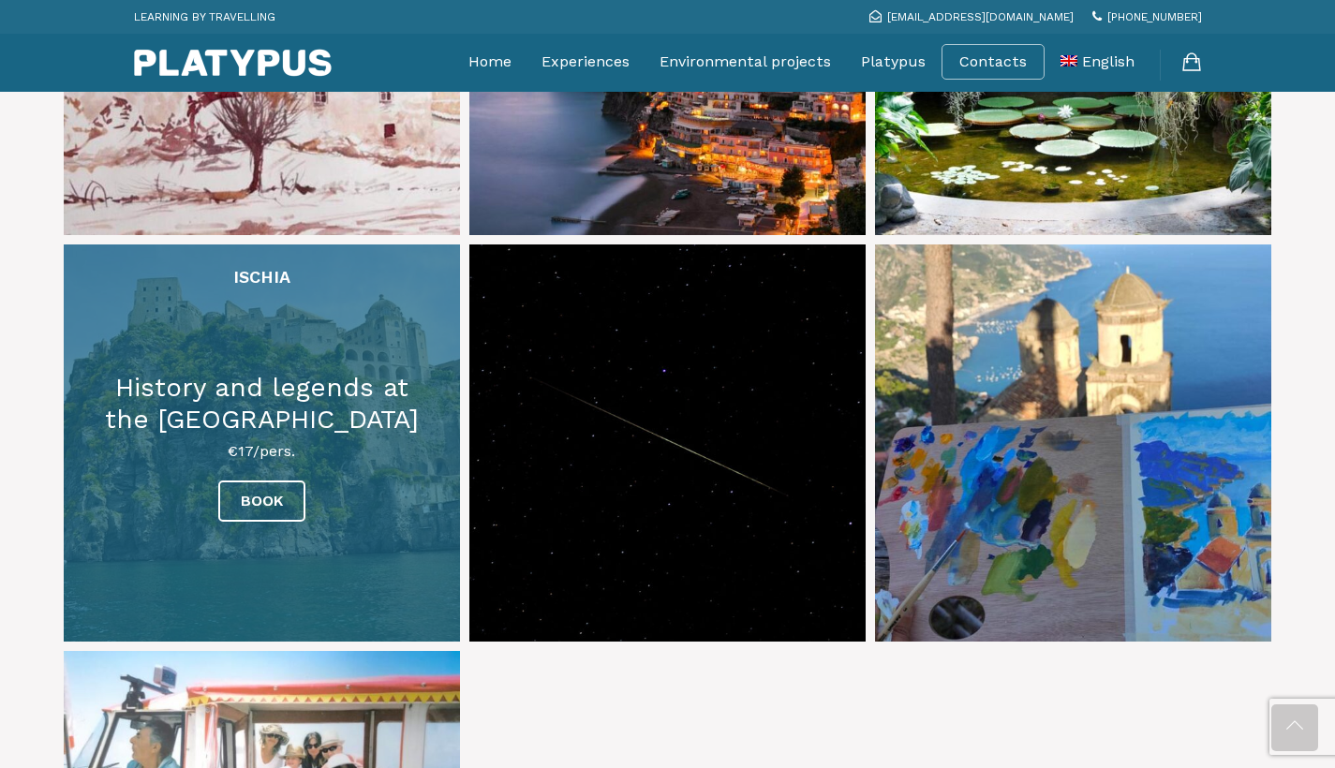
click at [259, 400] on link at bounding box center [262, 442] width 396 height 396
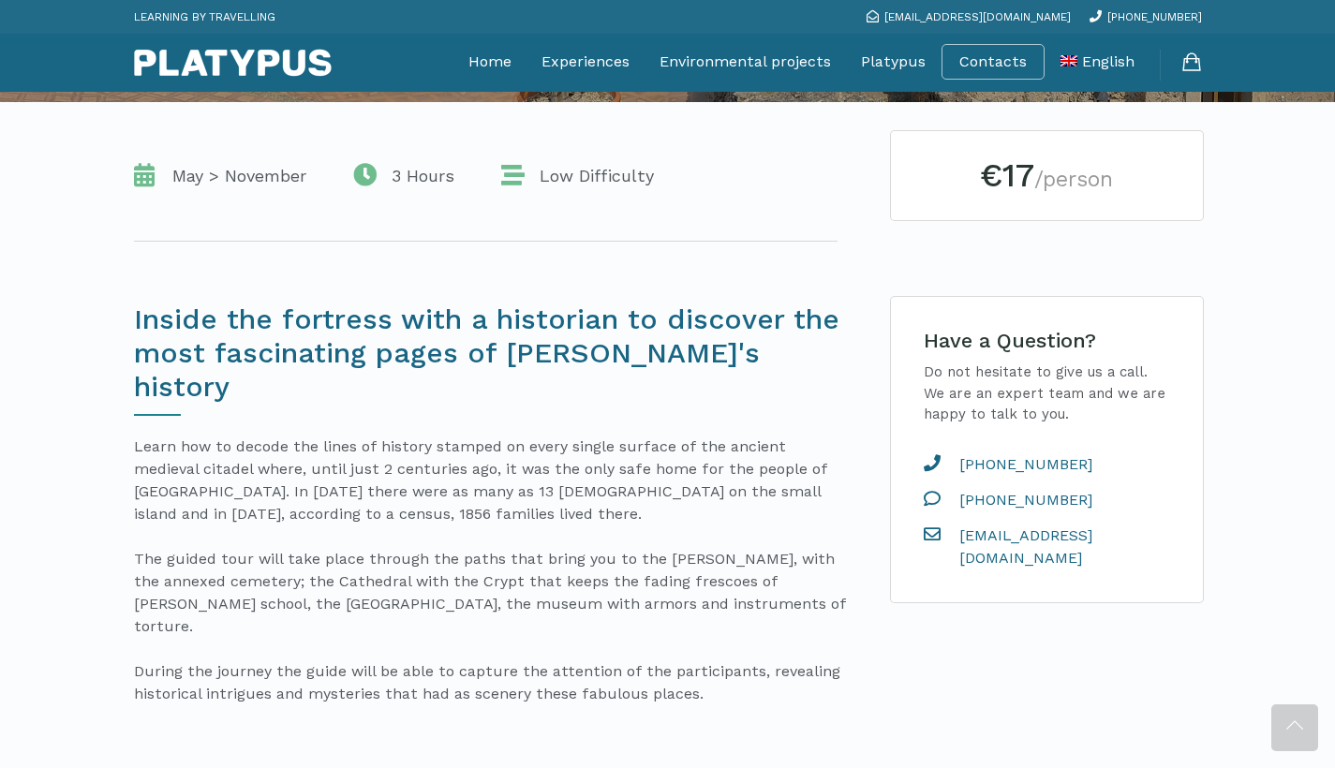
scroll to position [367, 0]
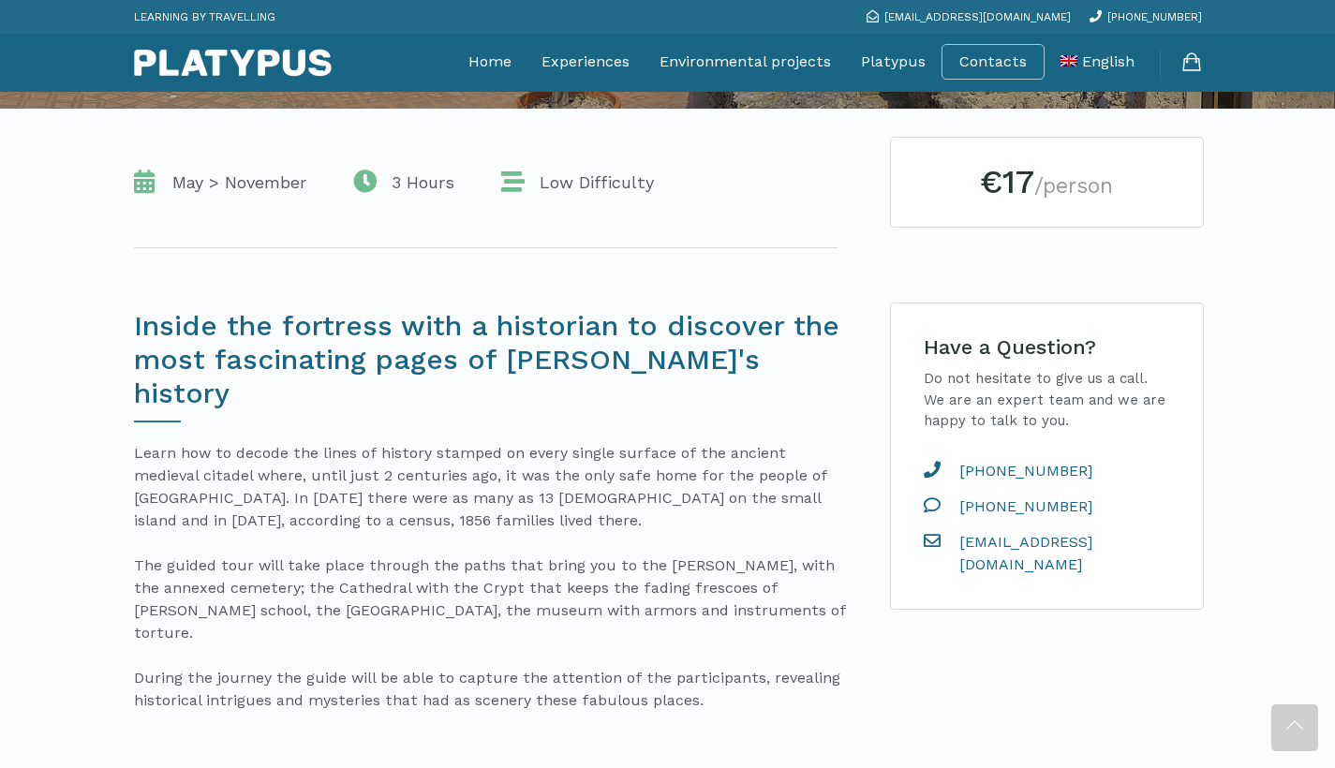
click at [968, 172] on h2 "€17 /person" at bounding box center [1047, 182] width 256 height 33
click at [1064, 194] on small "/person" at bounding box center [1073, 185] width 79 height 25
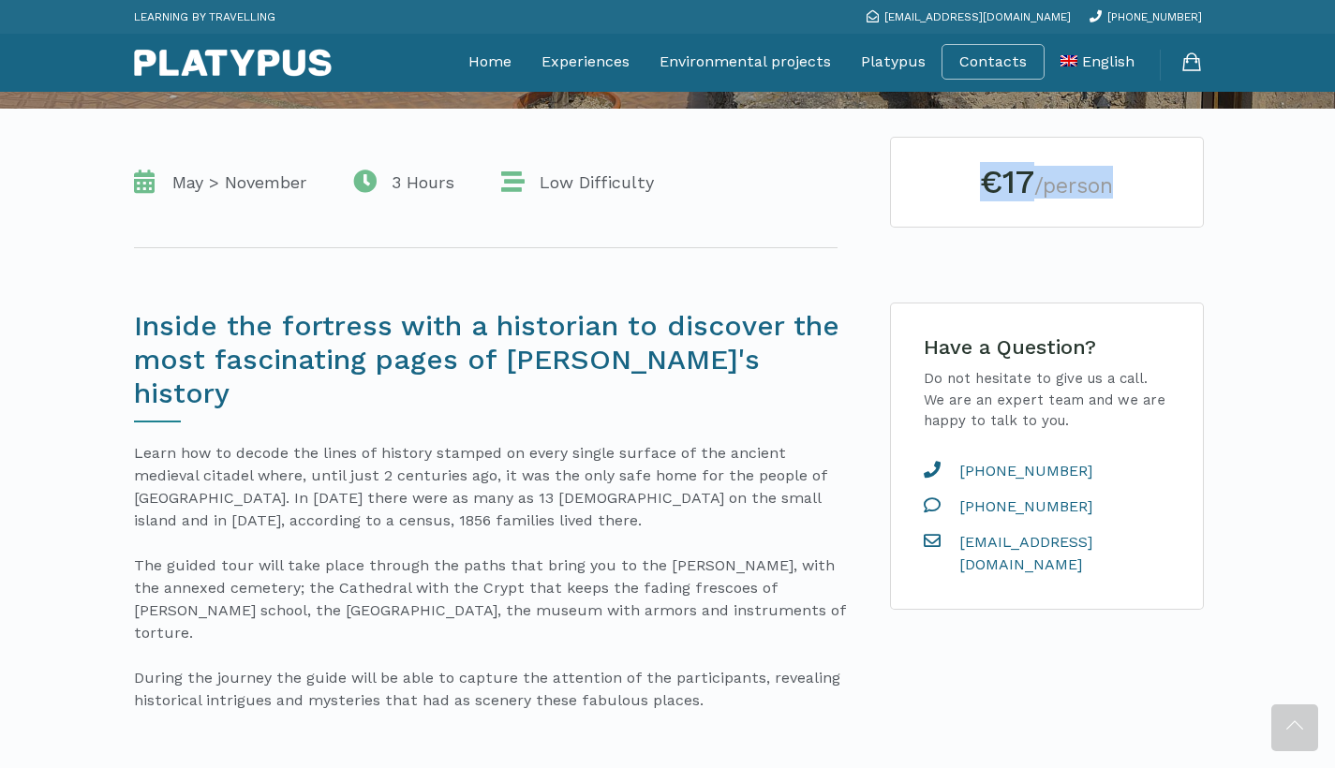
click at [1064, 194] on small "/person" at bounding box center [1073, 185] width 79 height 25
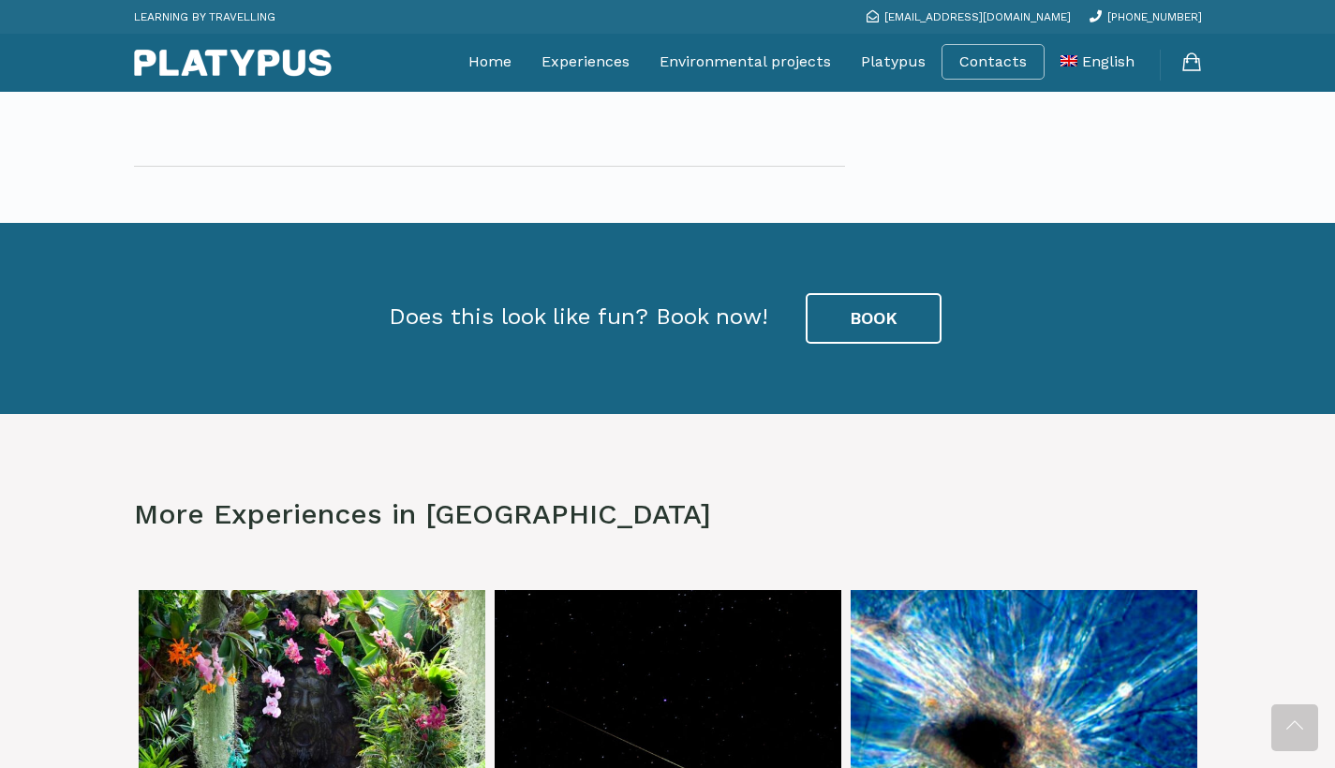
scroll to position [2836, 0]
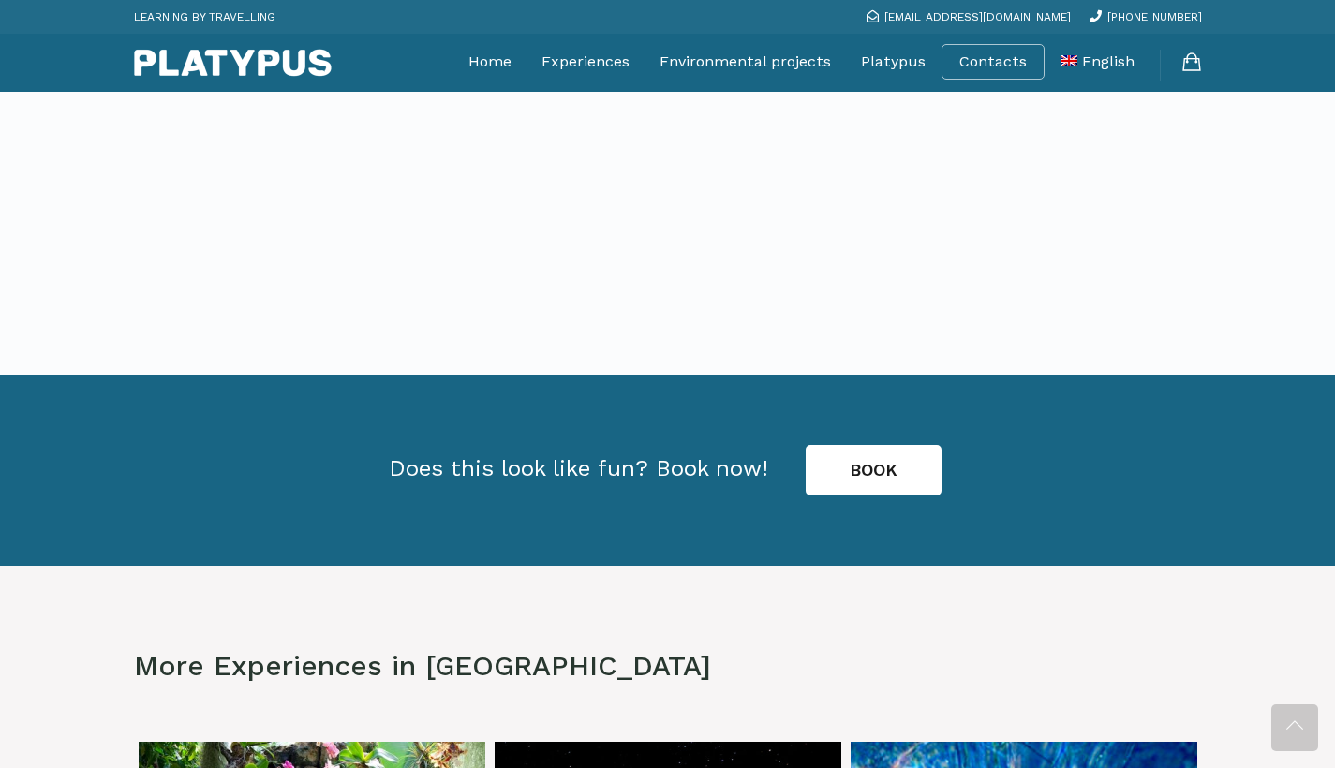
click at [875, 445] on link "BOOK" at bounding box center [874, 470] width 136 height 51
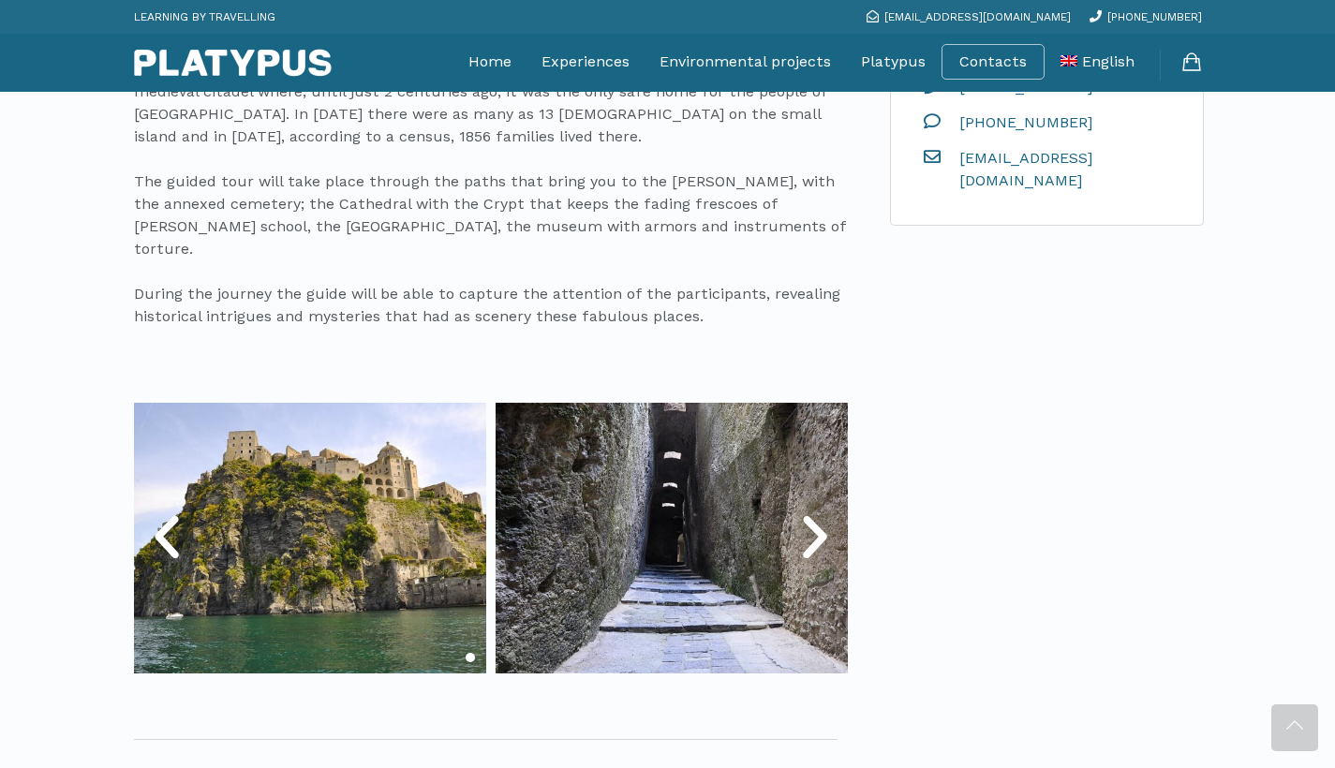
scroll to position [384, 0]
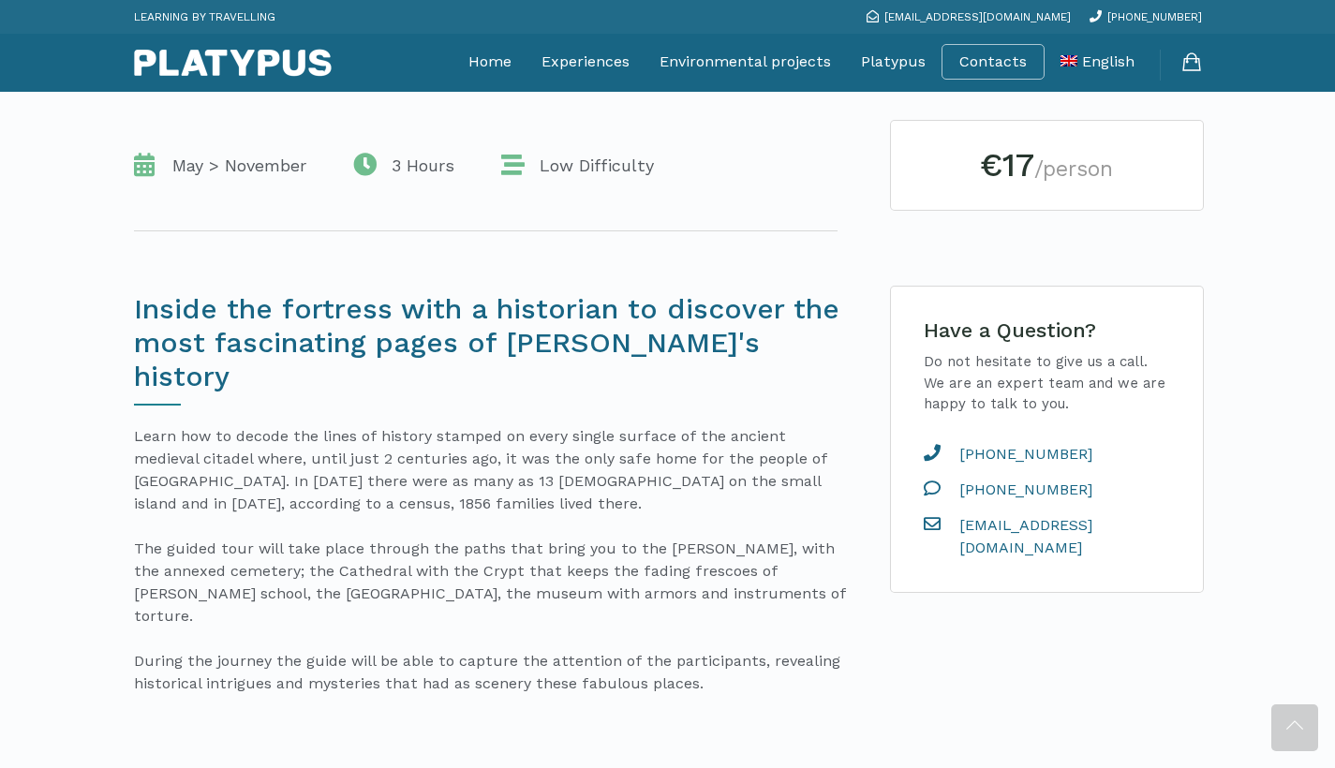
click at [944, 222] on div "August 2025 Mon Tue Wed Thu Fri Sat Sun 28 29 30 31 1 2 3 4 5 6 7 8 9 10 11 12 …" at bounding box center [1047, 225] width 314 height 28
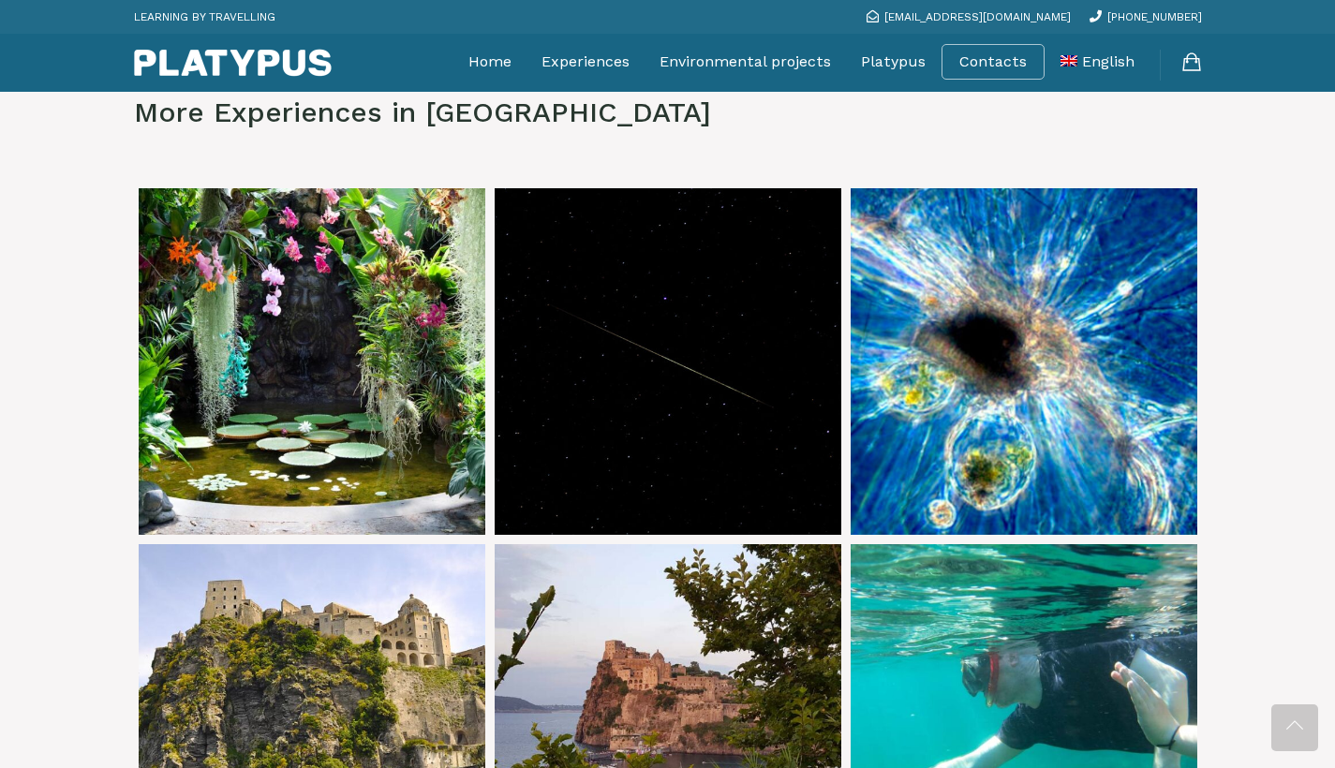
scroll to position [3349, 0]
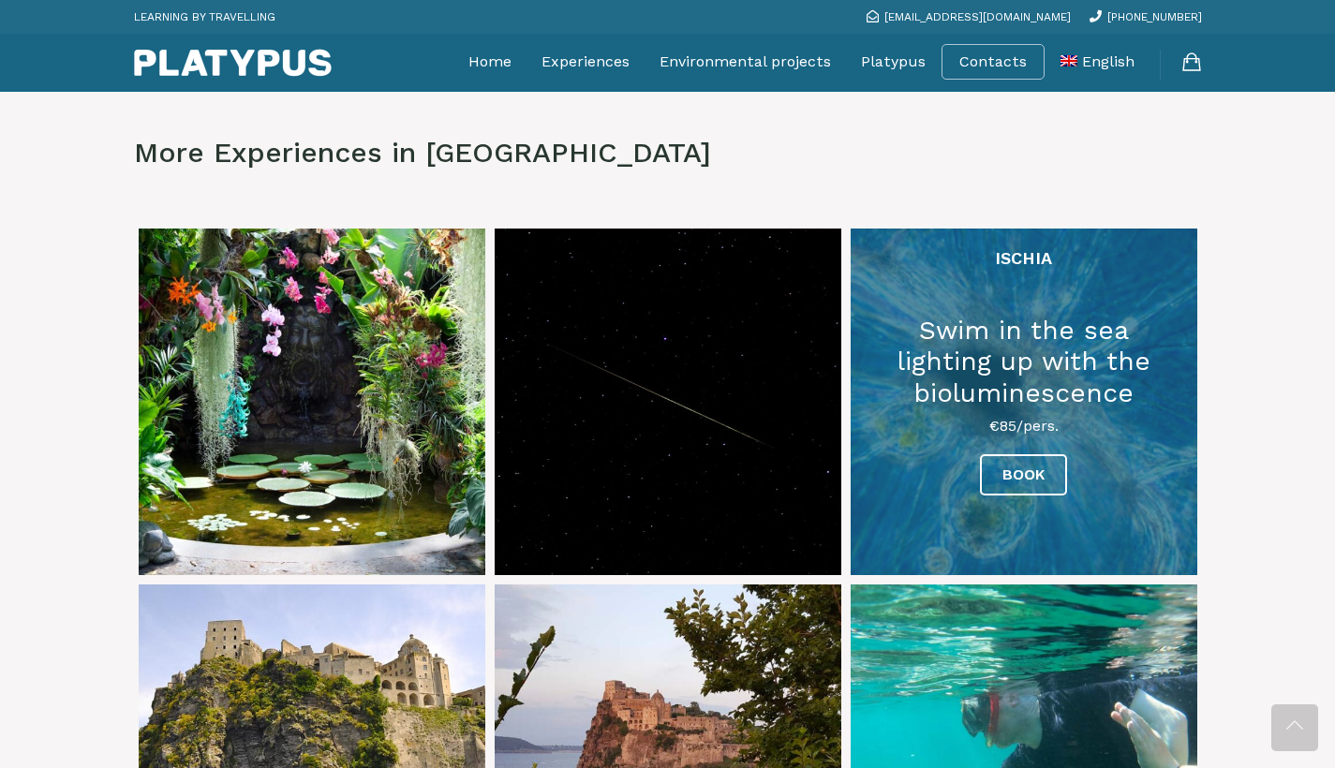
click at [1053, 394] on link at bounding box center [1023, 402] width 347 height 347
